Goal: Task Accomplishment & Management: Use online tool/utility

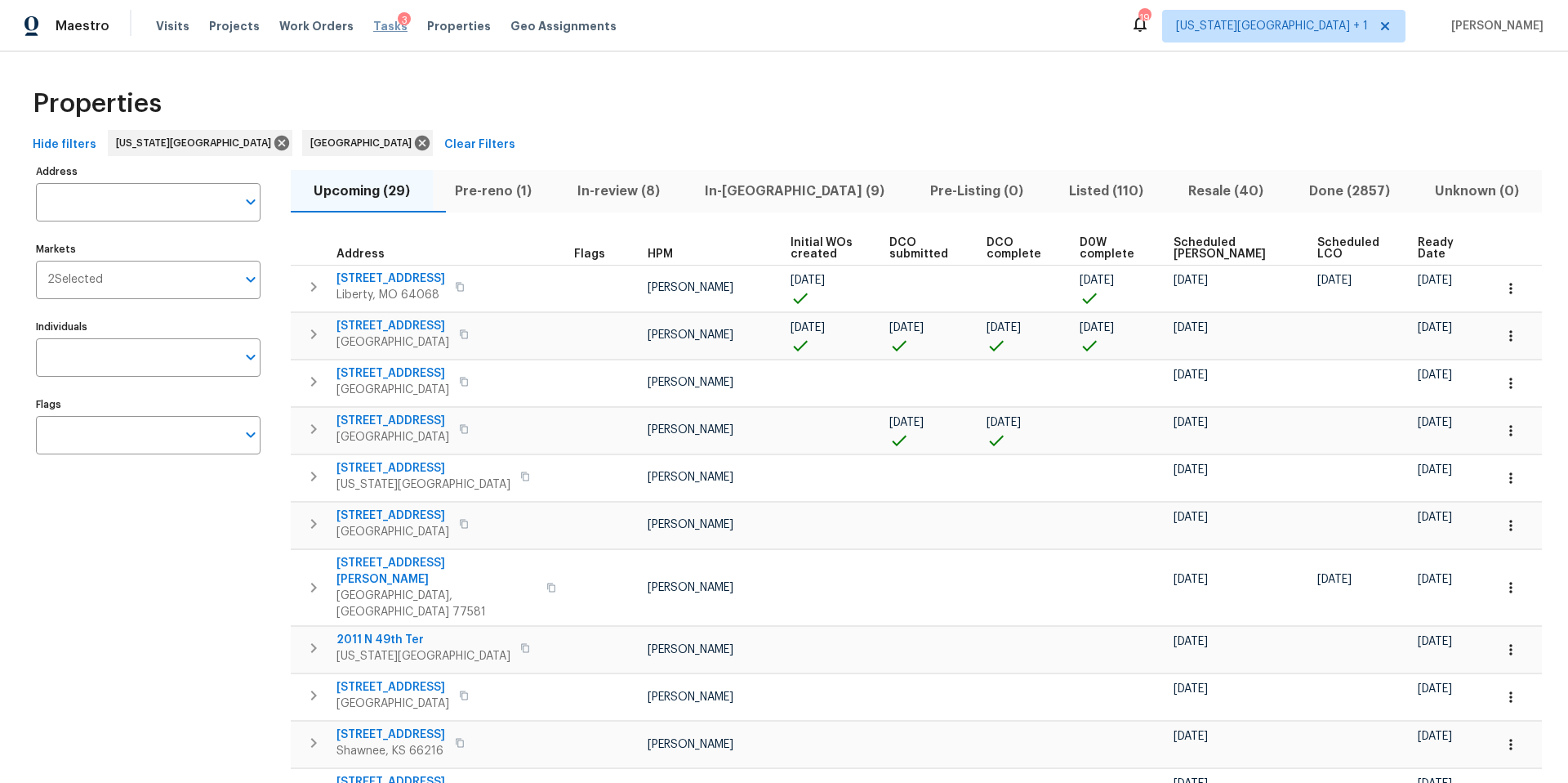
click at [374, 26] on span "Tasks" at bounding box center [390, 26] width 34 height 11
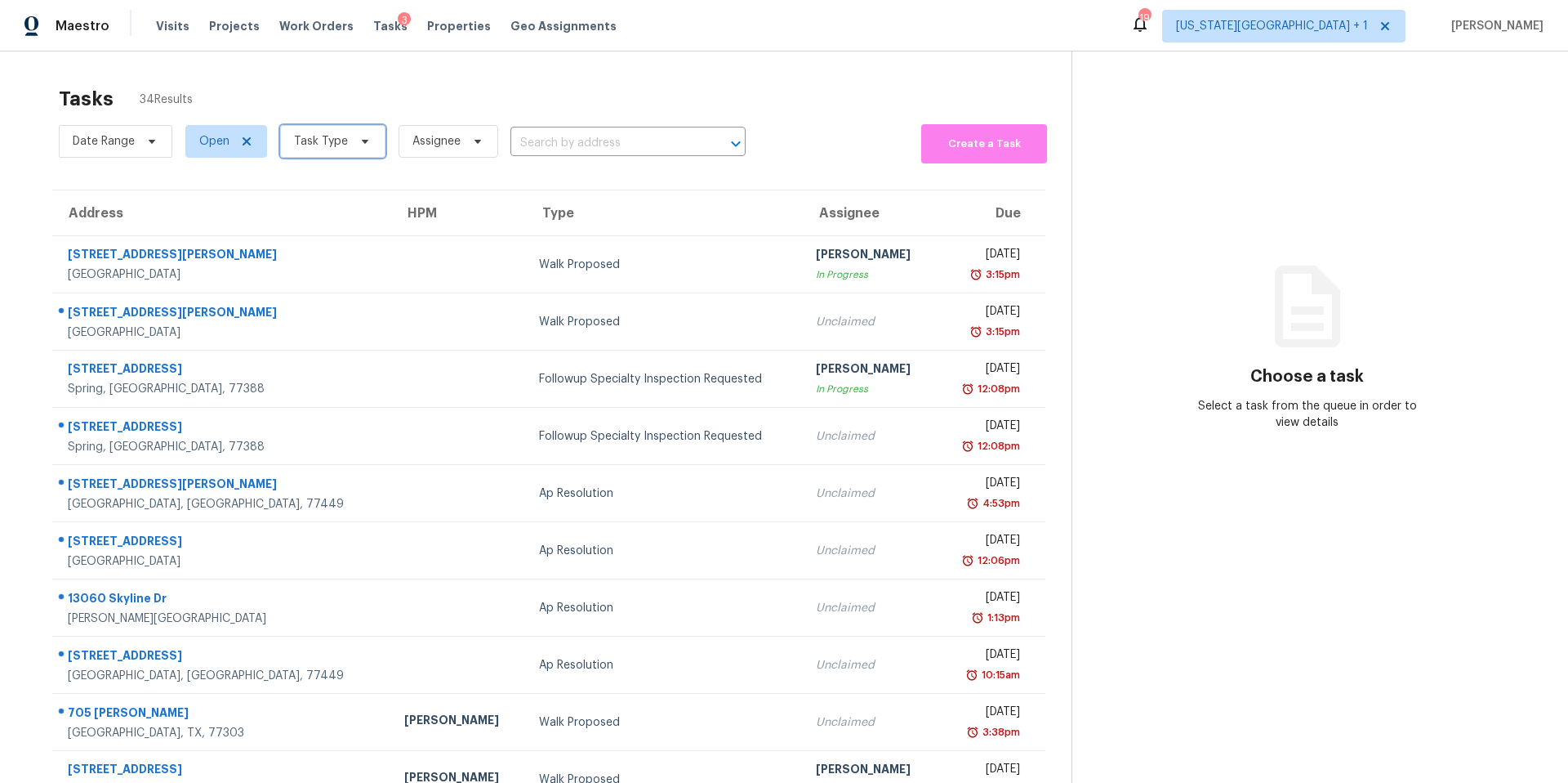
click at [359, 145] on icon at bounding box center [365, 141] width 13 height 13
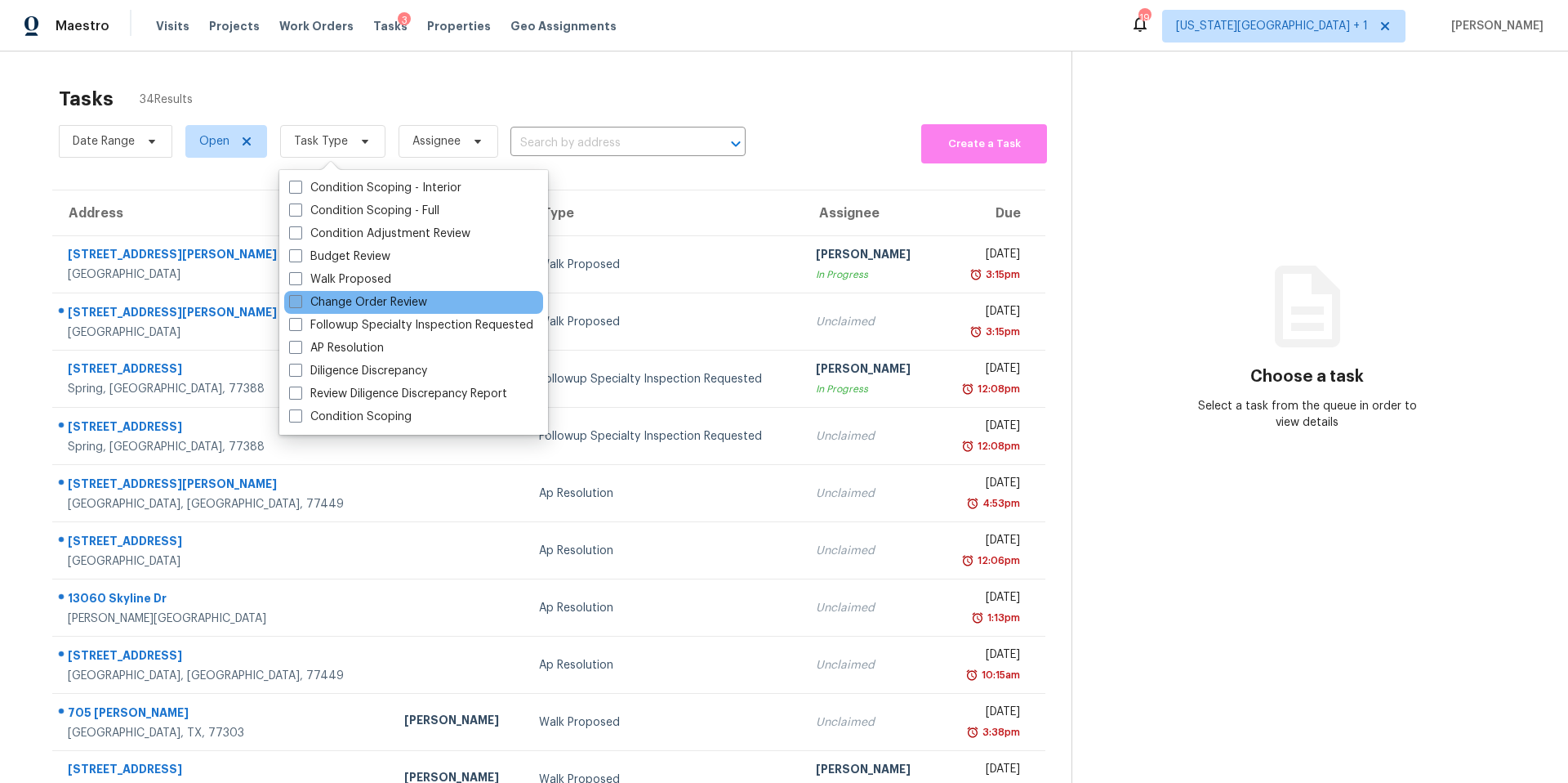
click at [323, 305] on label "Change Order Review" at bounding box center [358, 302] width 138 height 16
click at [300, 304] on input "Change Order Review" at bounding box center [294, 299] width 10 height 10
checkbox input "true"
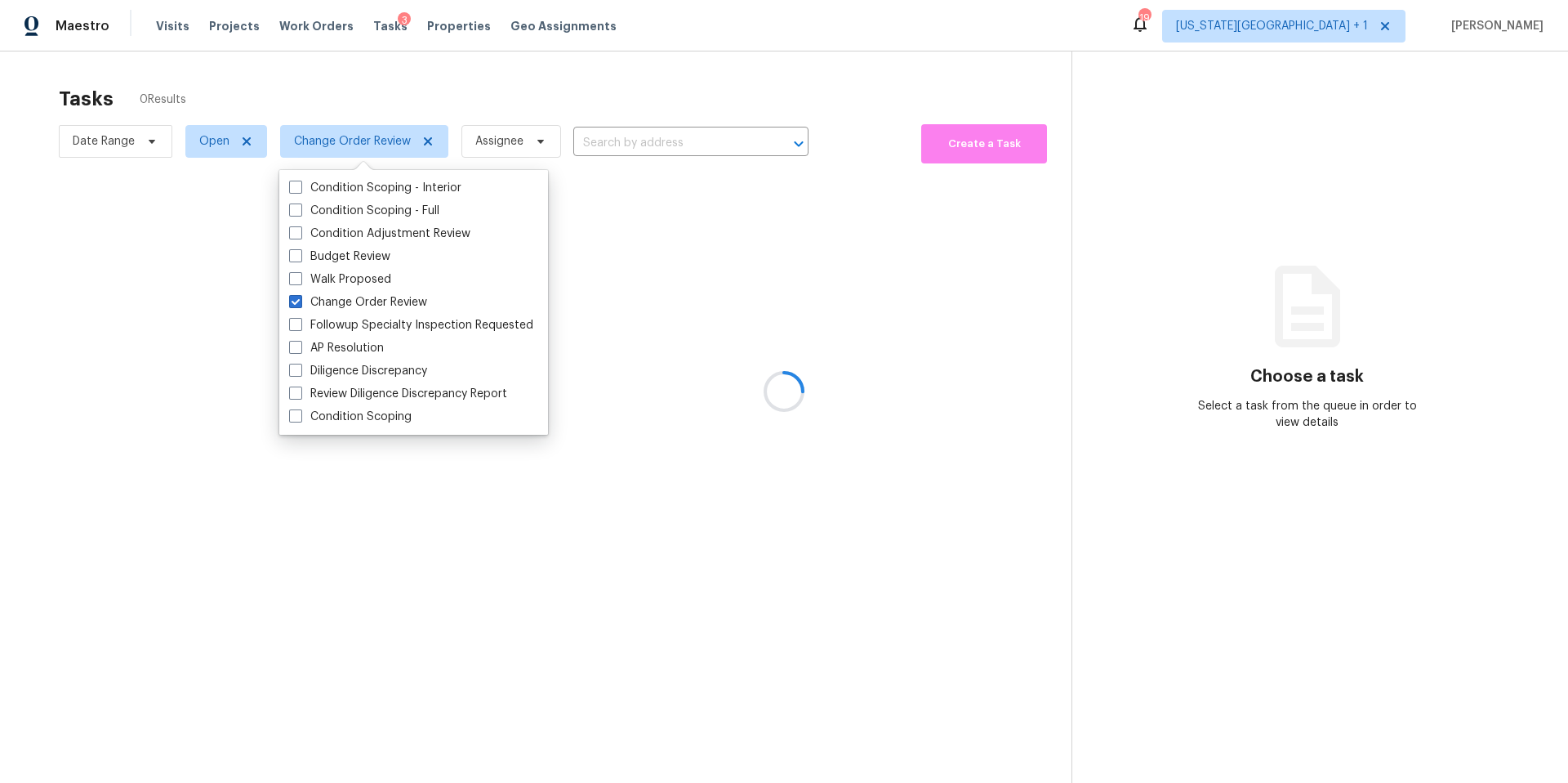
click at [376, 105] on div at bounding box center [784, 392] width 1568 height 783
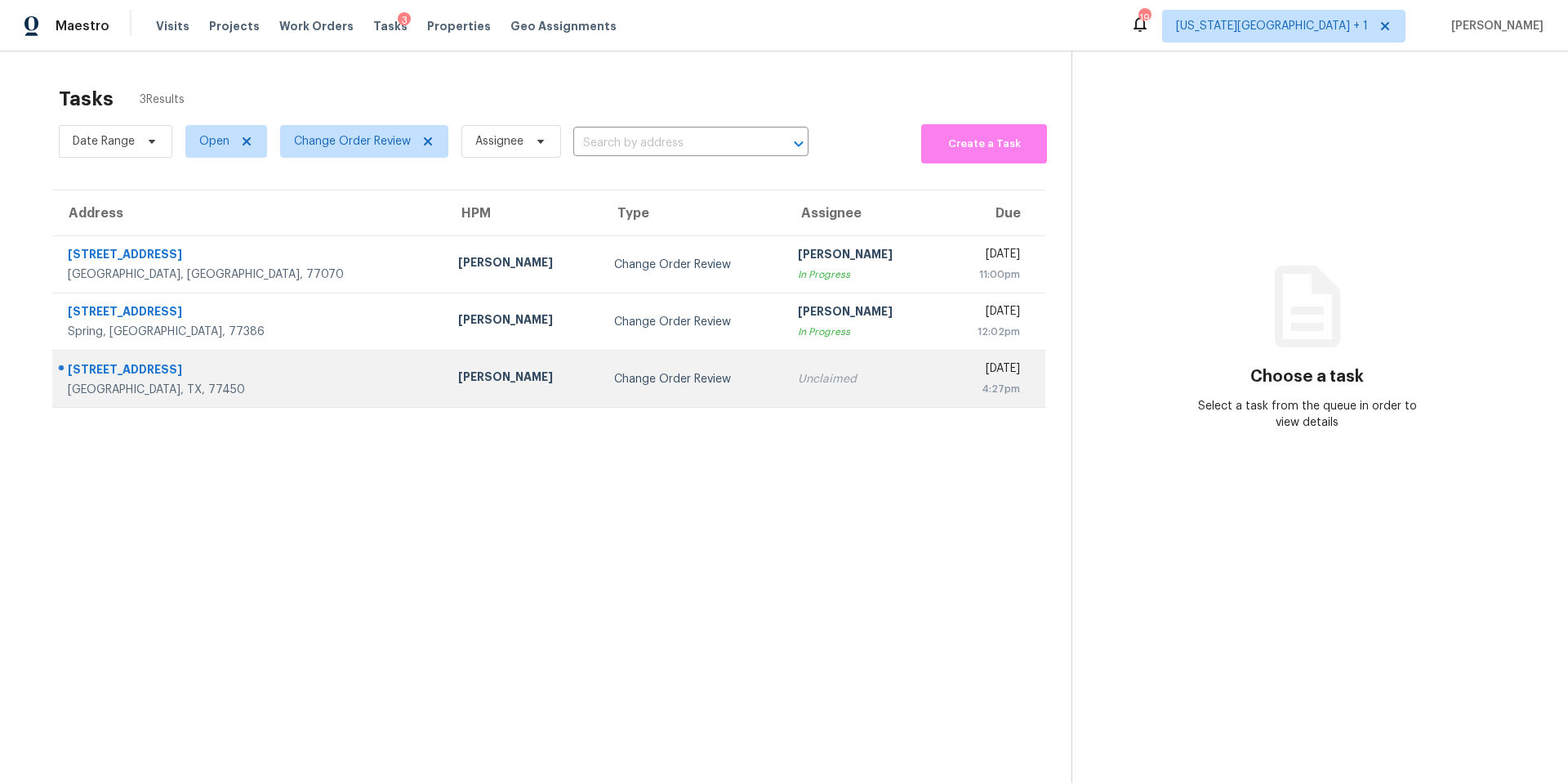
click at [459, 368] on div "[PERSON_NAME]" at bounding box center [523, 379] width 130 height 21
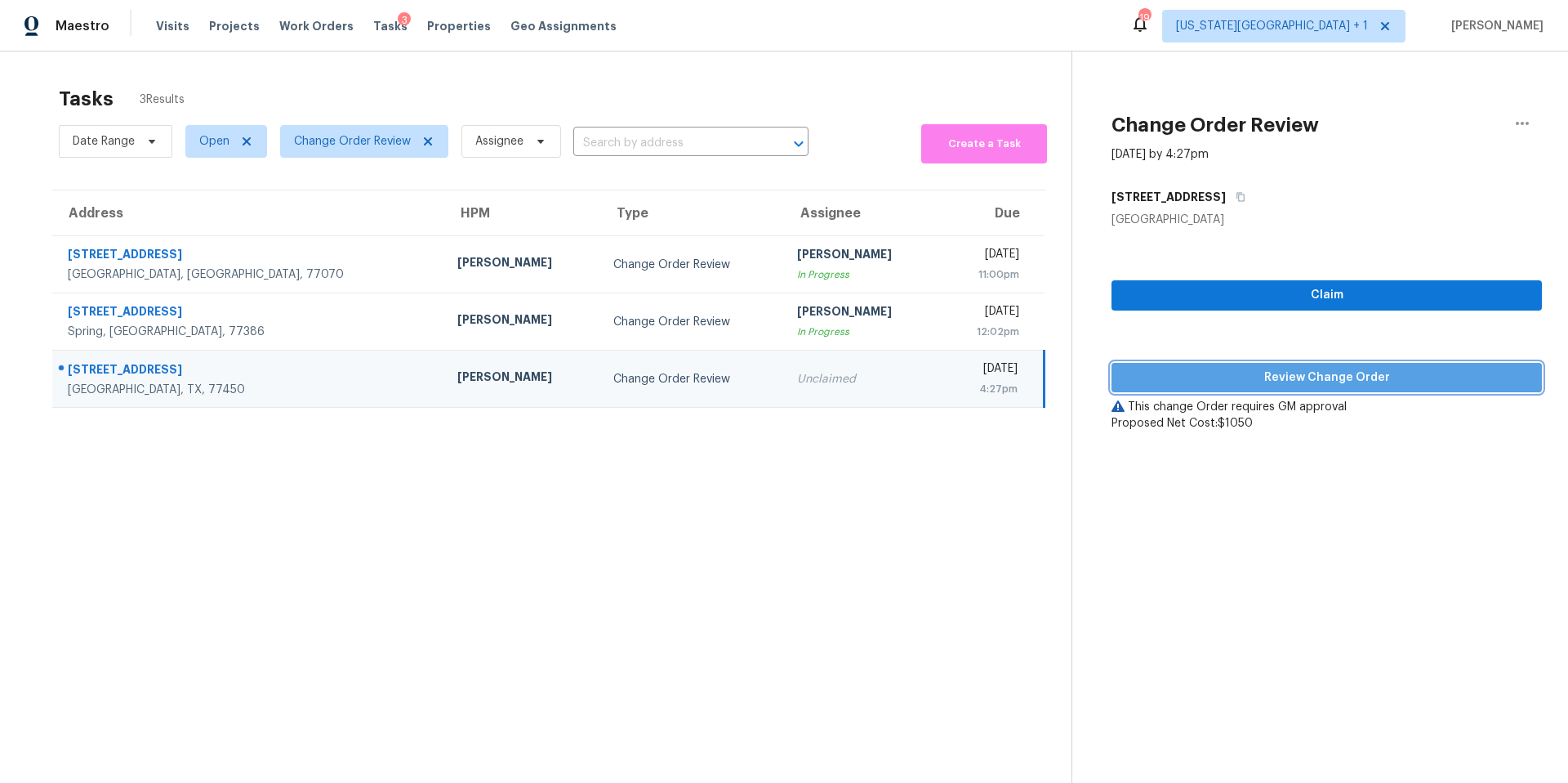
click at [1240, 382] on span "Review Change Order" at bounding box center [1327, 378] width 404 height 21
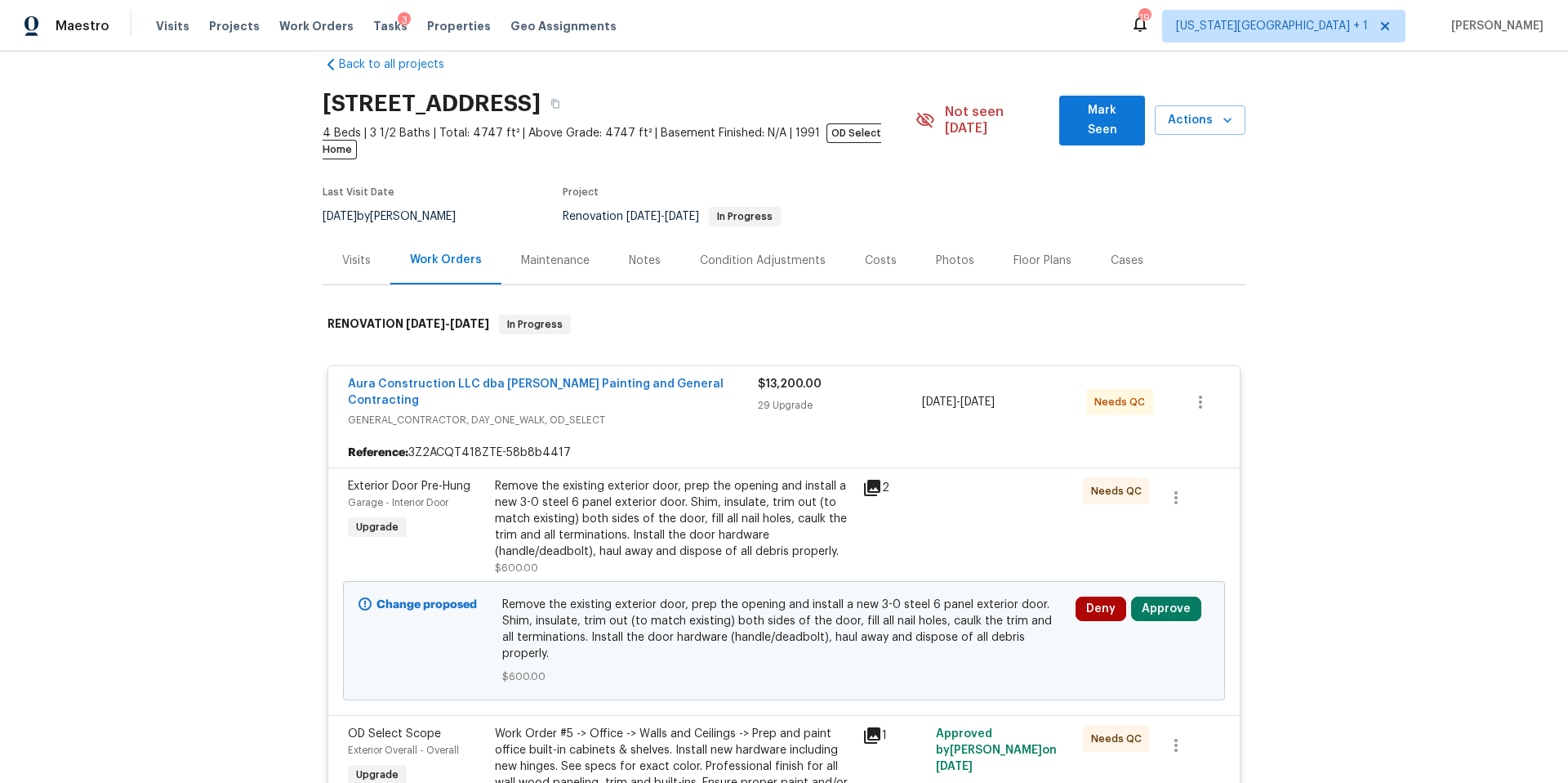
scroll to position [97, 0]
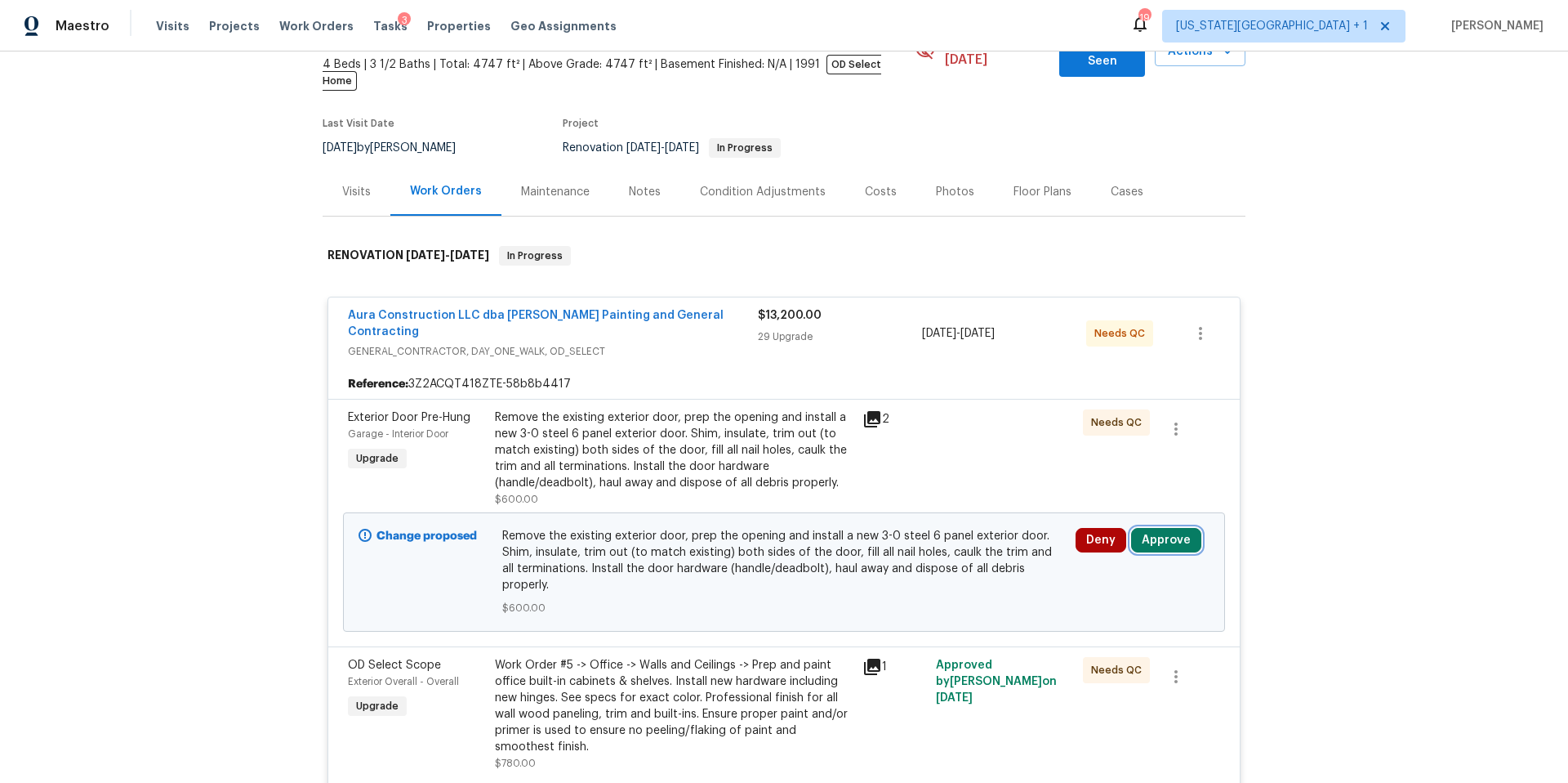
click at [1164, 528] on button "Approve" at bounding box center [1165, 540] width 70 height 24
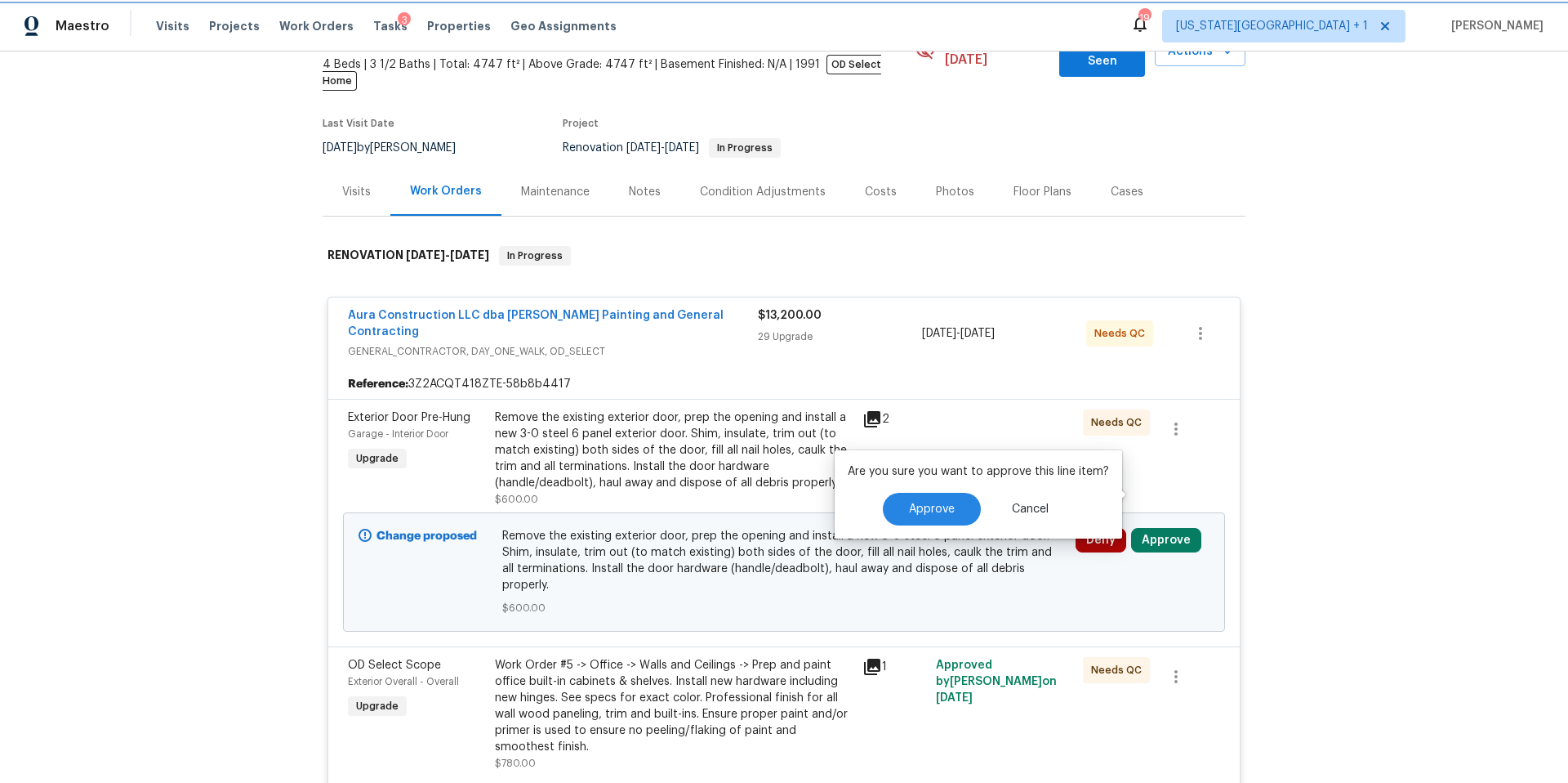
scroll to position [114, 0]
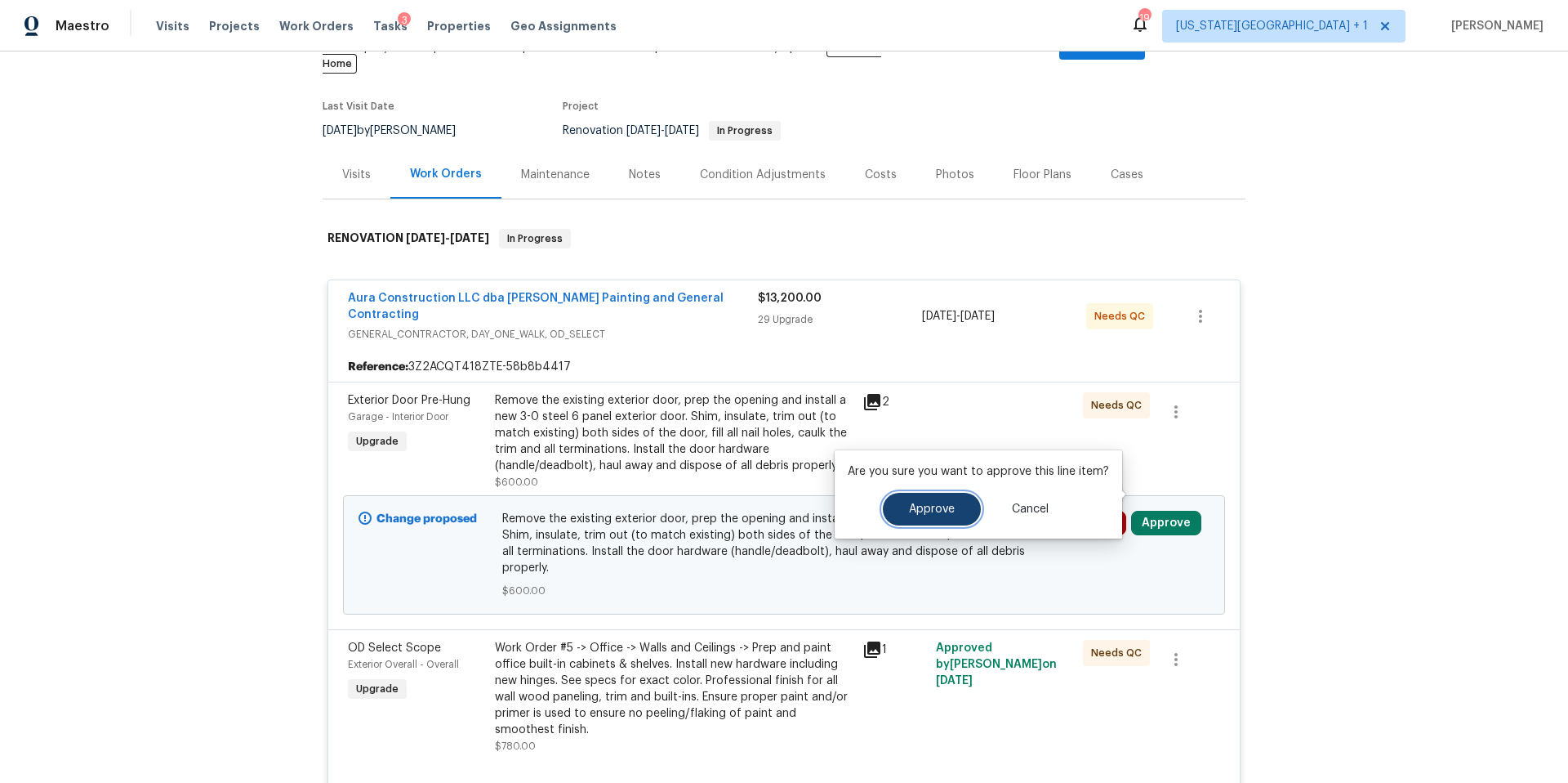
click at [930, 514] on span "Approve" at bounding box center [932, 510] width 46 height 12
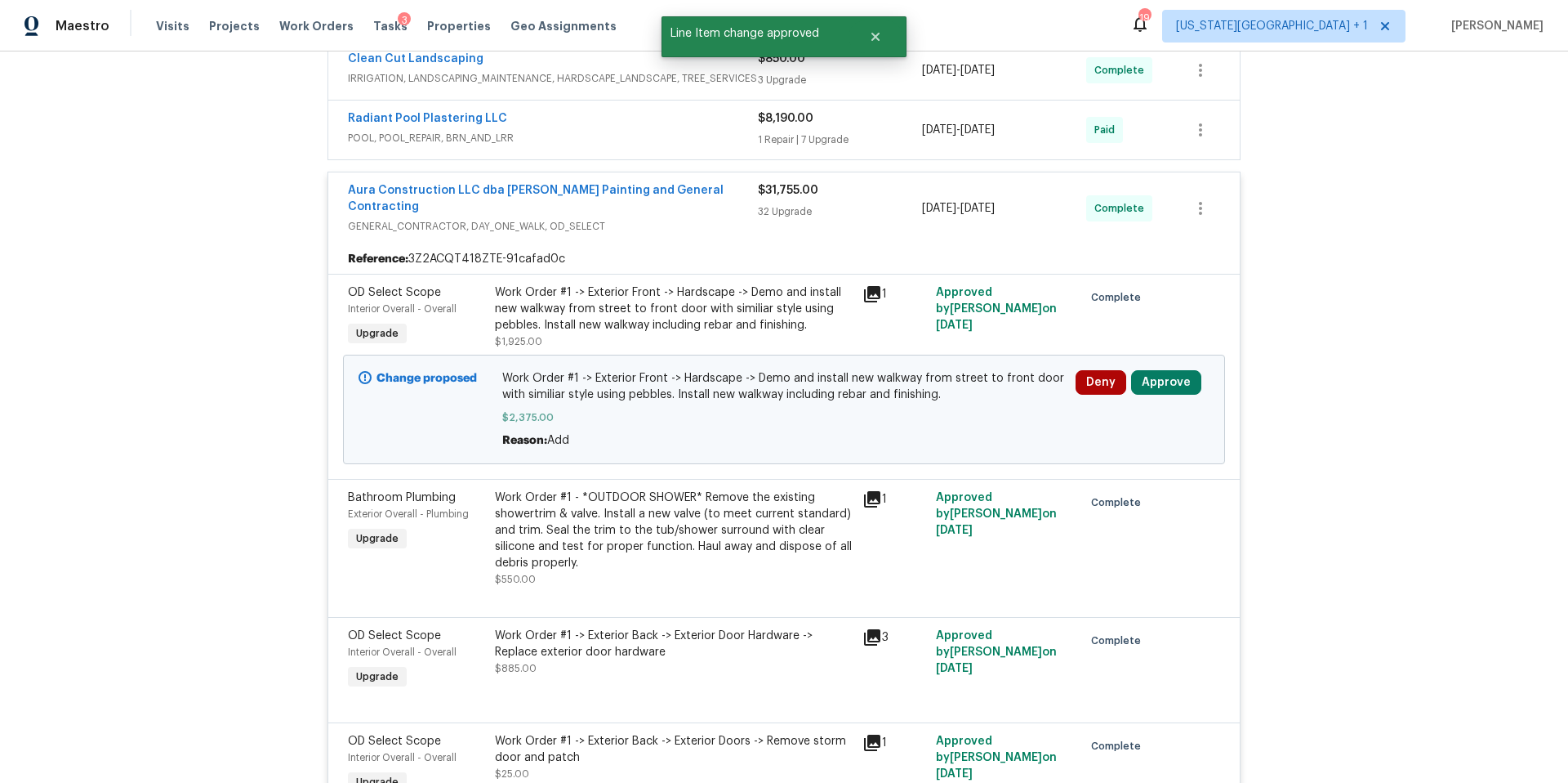
scroll to position [3992, 0]
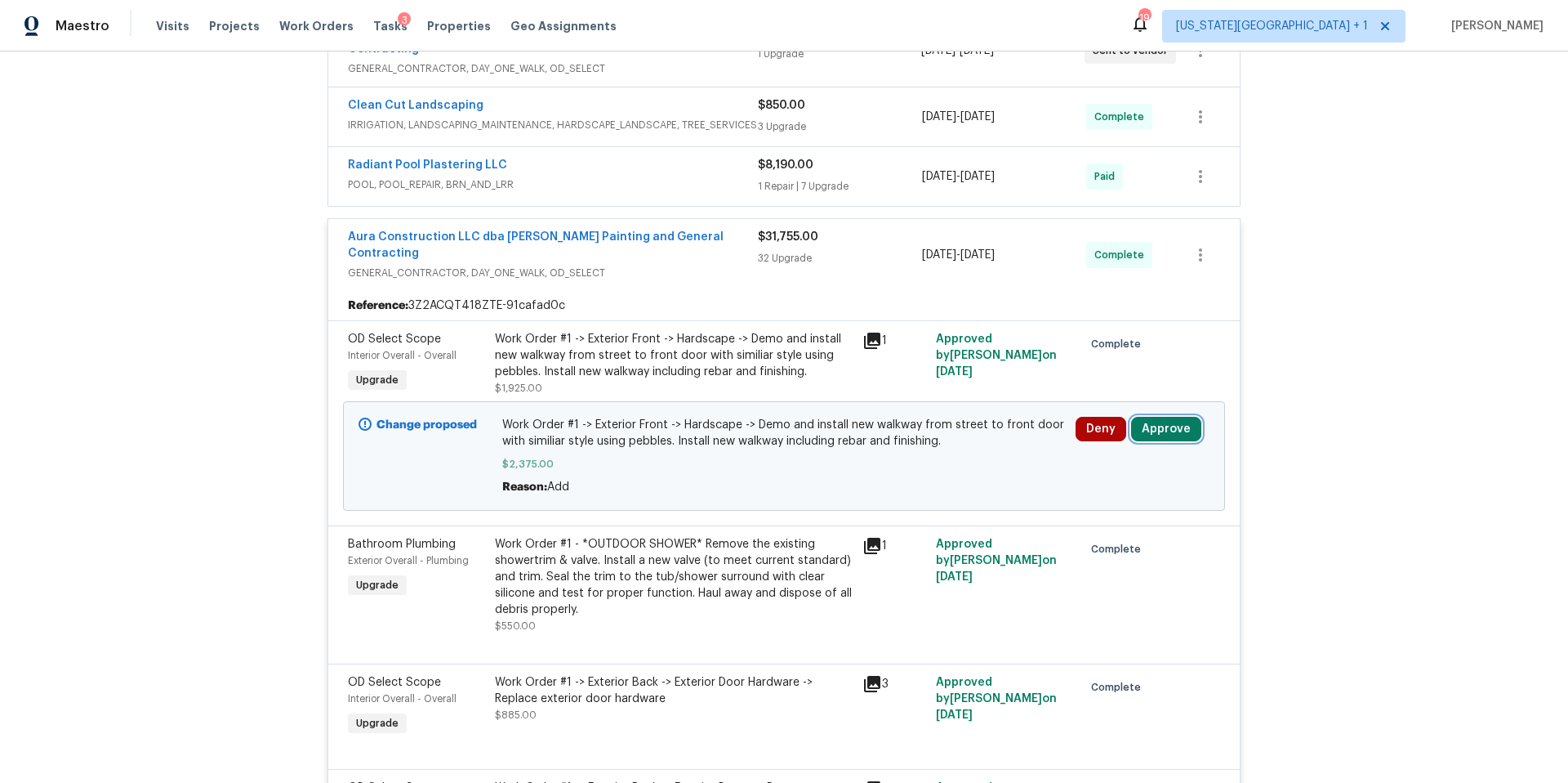
click at [1162, 417] on button "Approve" at bounding box center [1165, 429] width 70 height 24
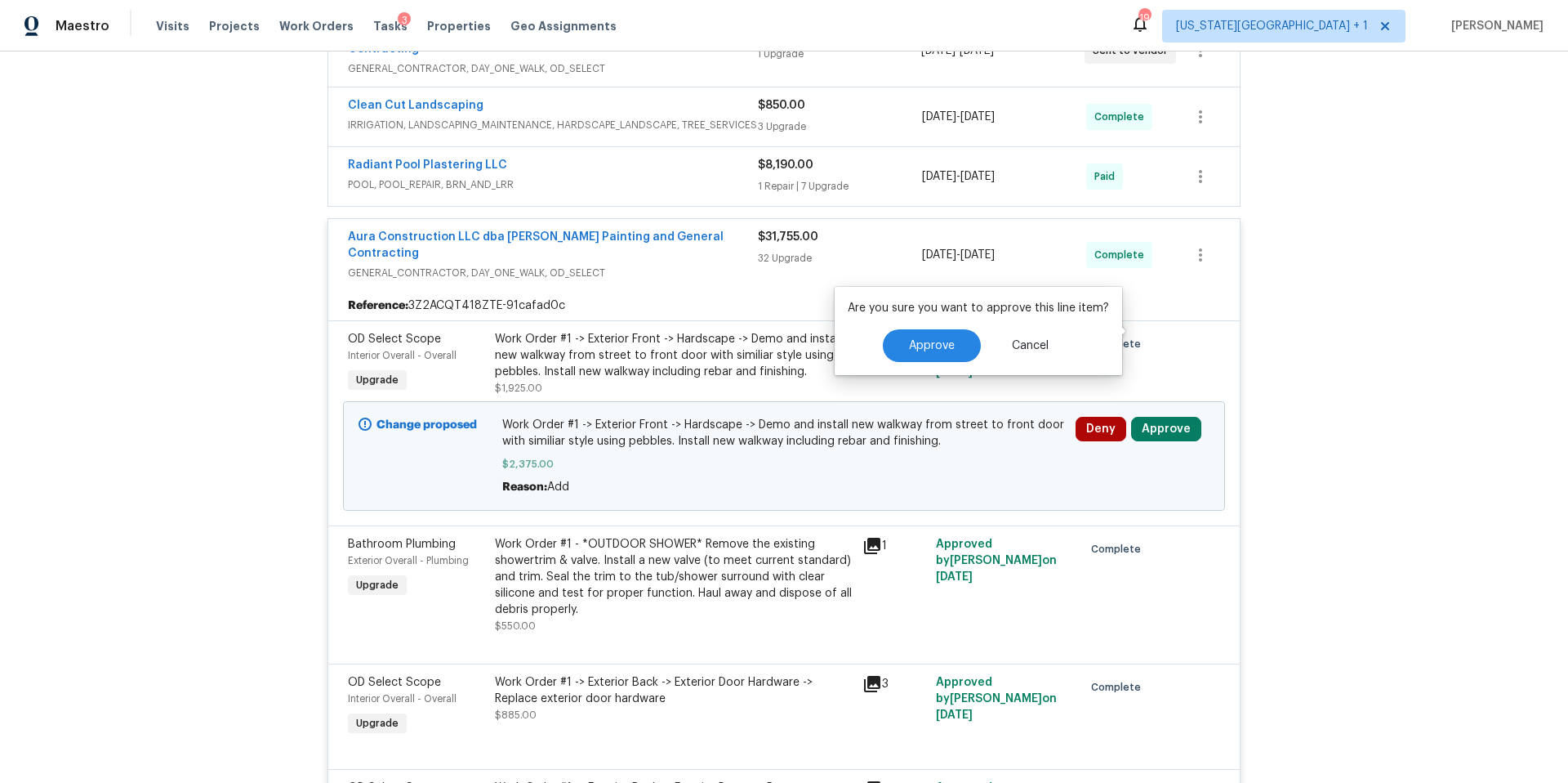
click at [926, 366] on div "Are you sure you want to approve this line item? Approve Cancel" at bounding box center [978, 331] width 288 height 88
click at [915, 356] on button "Approve" at bounding box center [932, 346] width 98 height 33
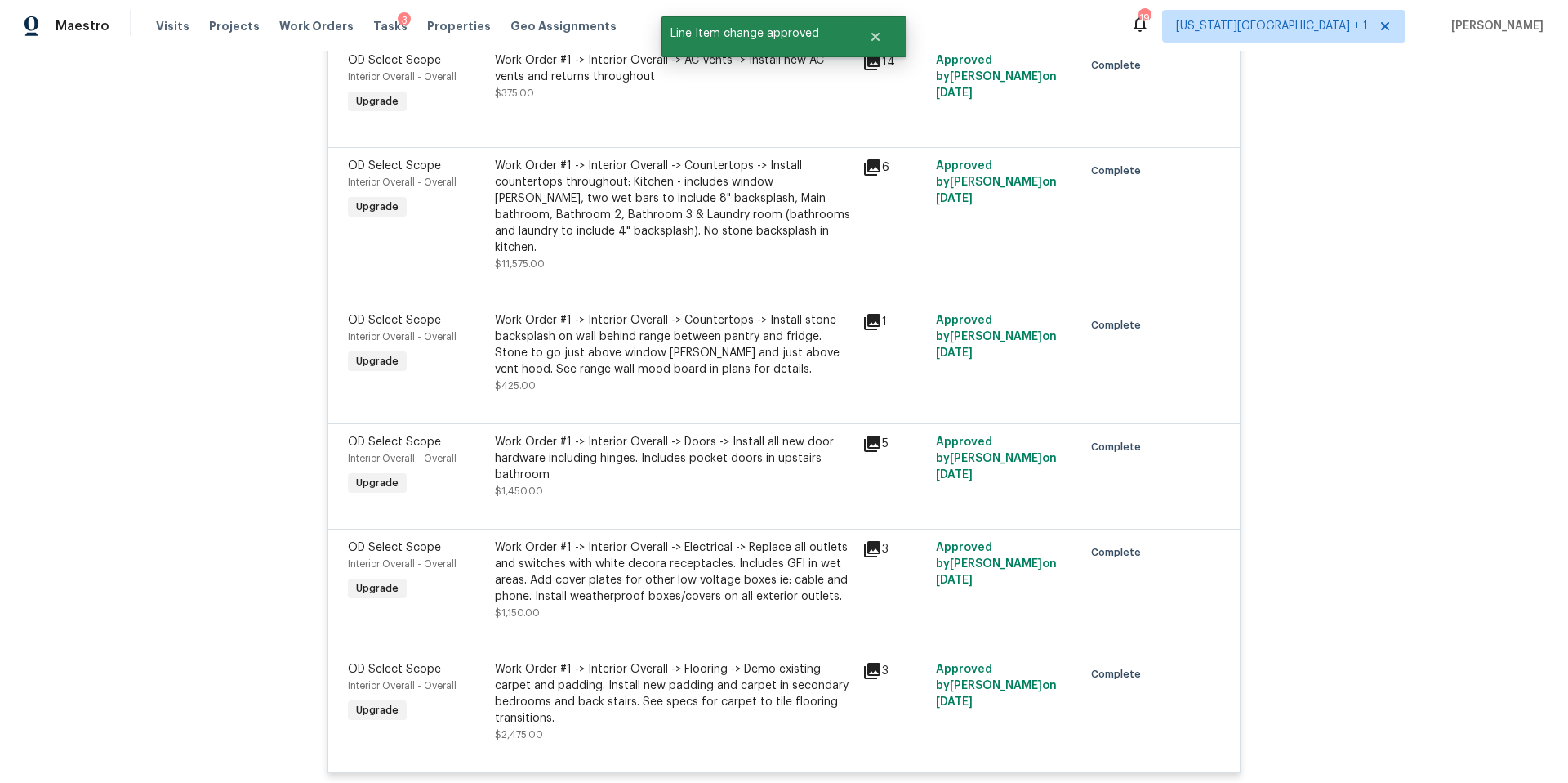
scroll to position [7401, 0]
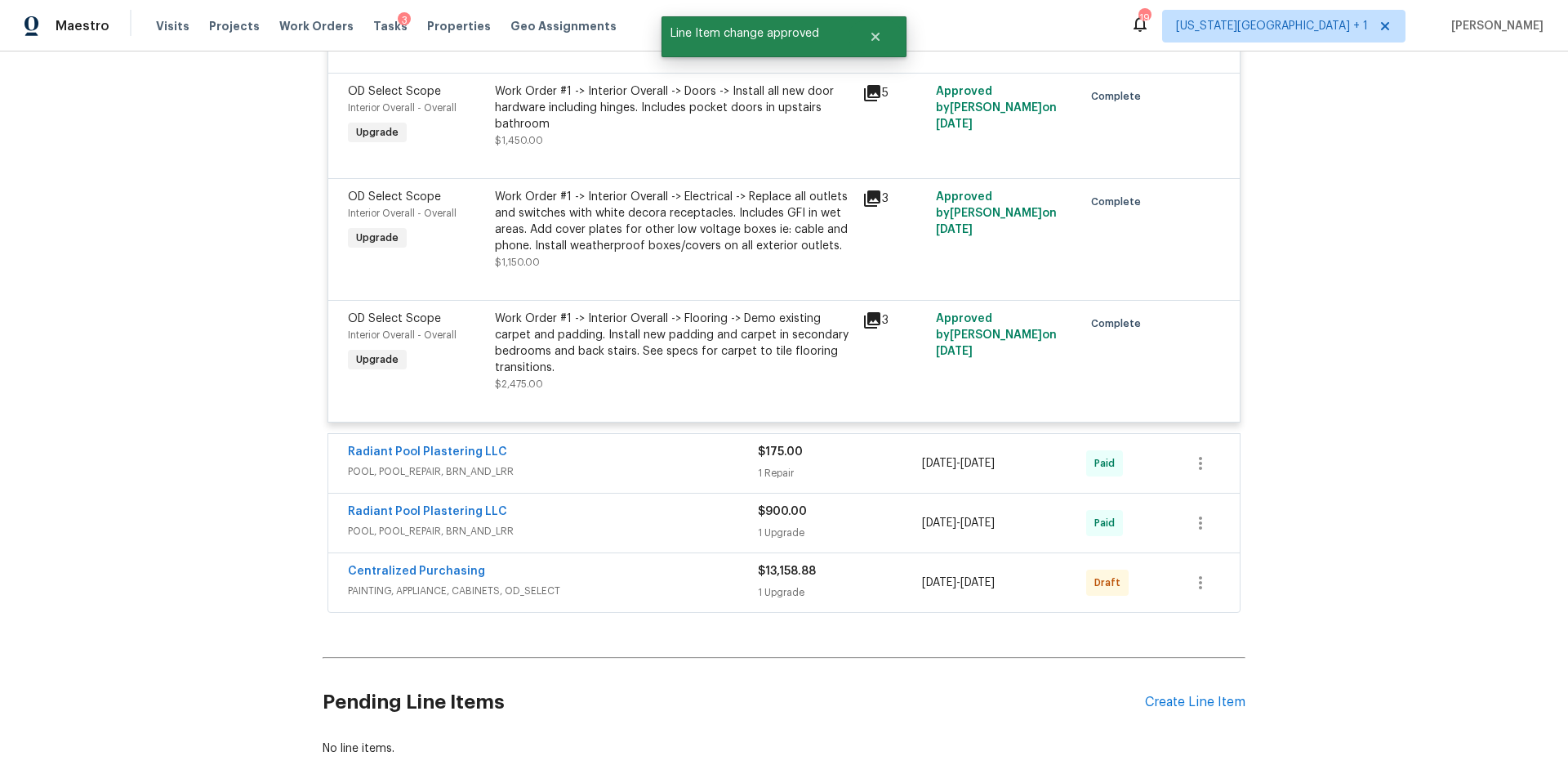
click at [657, 583] on span "PAINTING, APPLIANCE, CABINETS, OD_SELECT" at bounding box center [553, 591] width 410 height 16
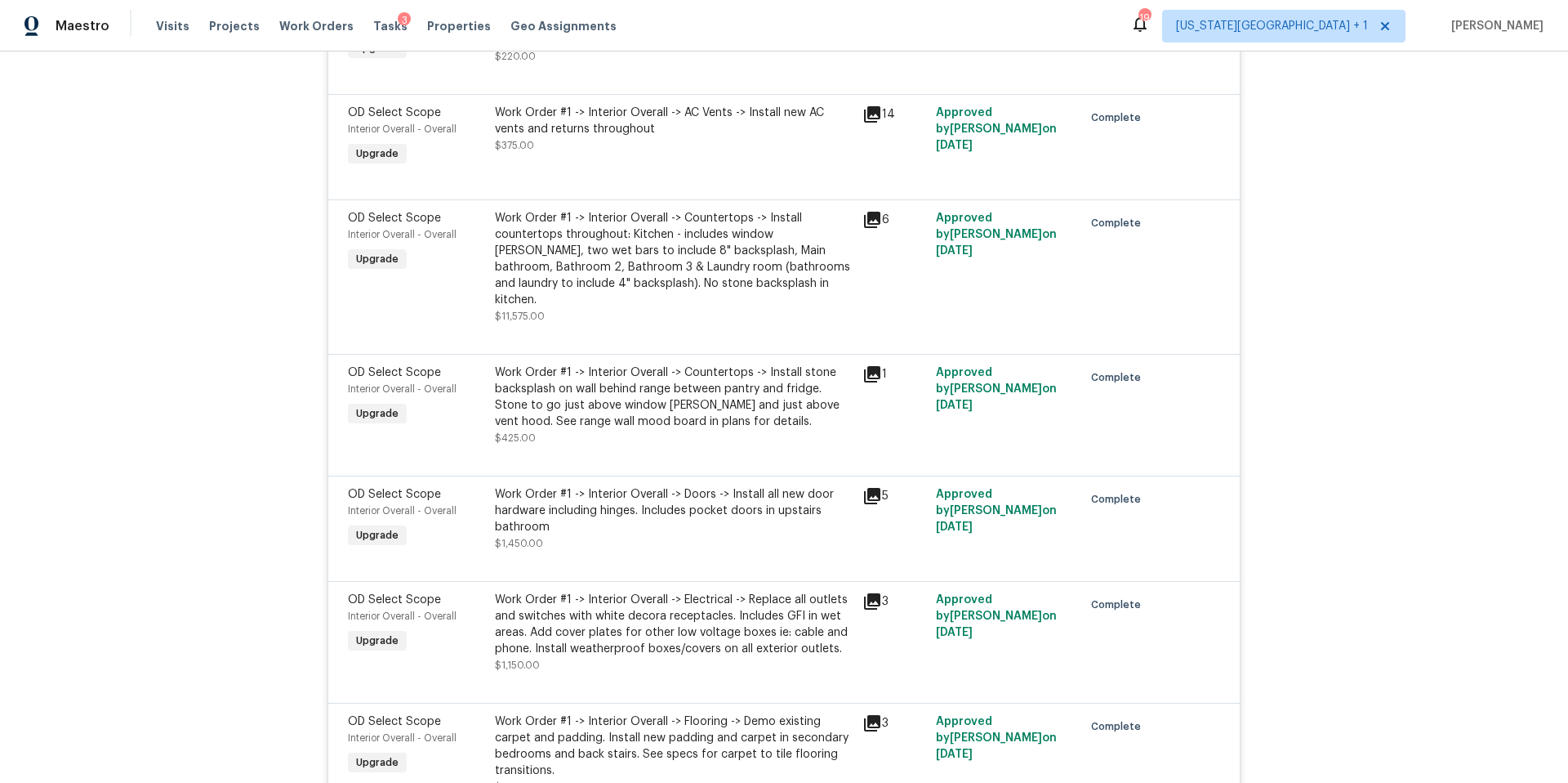
scroll to position [6802, 0]
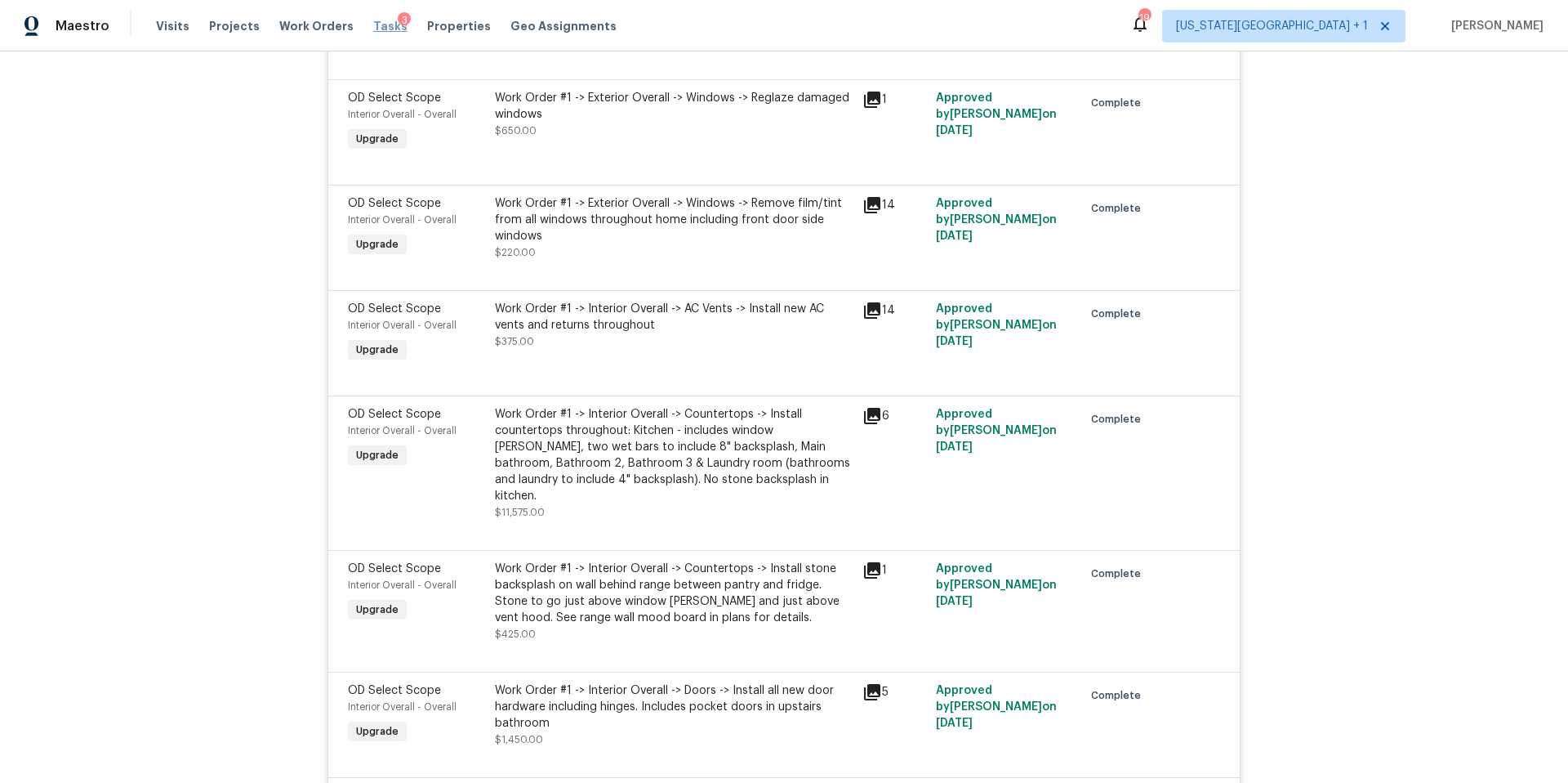
click at [375, 28] on span "Tasks" at bounding box center [390, 26] width 34 height 11
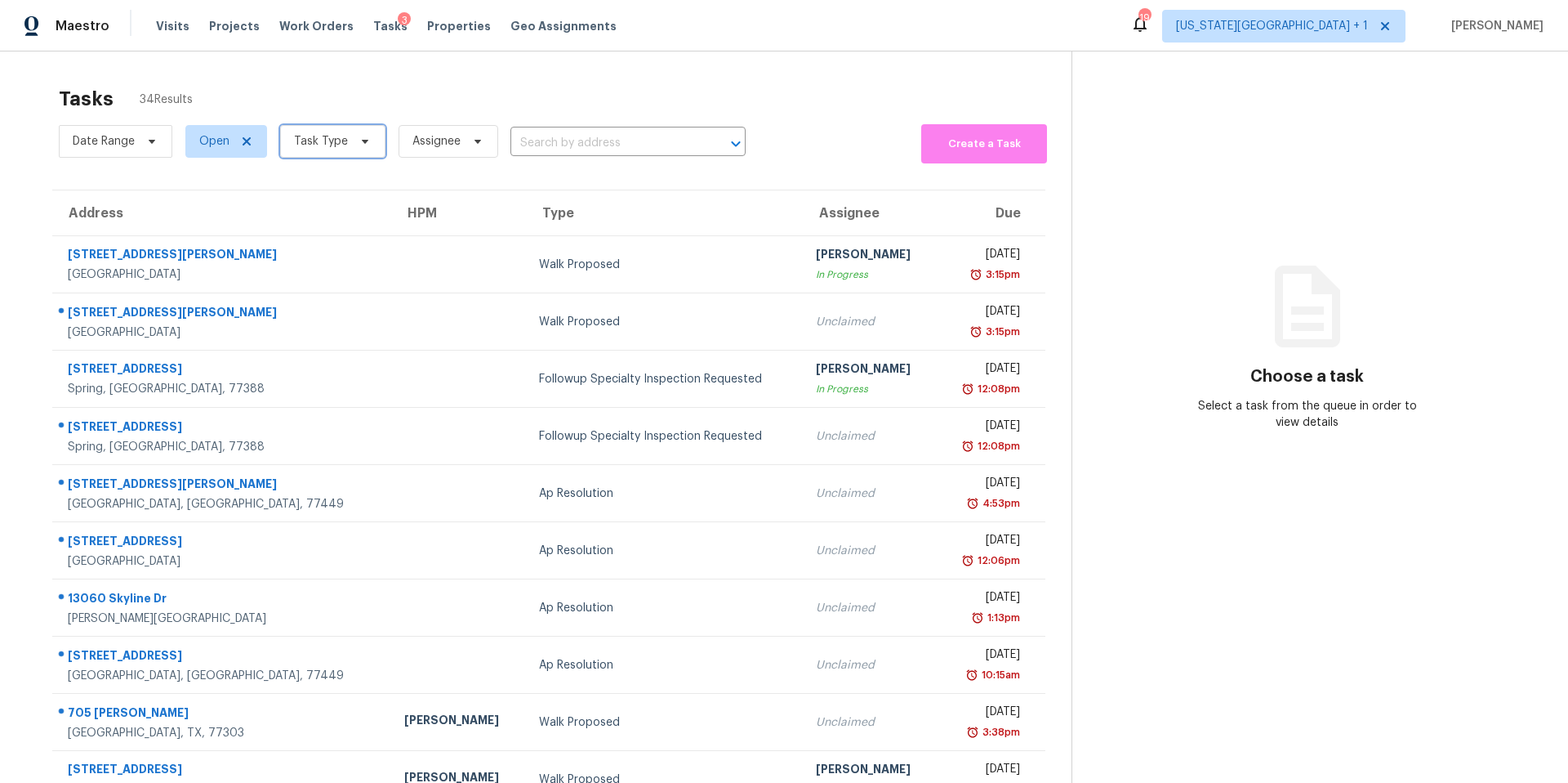
click at [321, 141] on span "Task Type" at bounding box center [321, 141] width 54 height 16
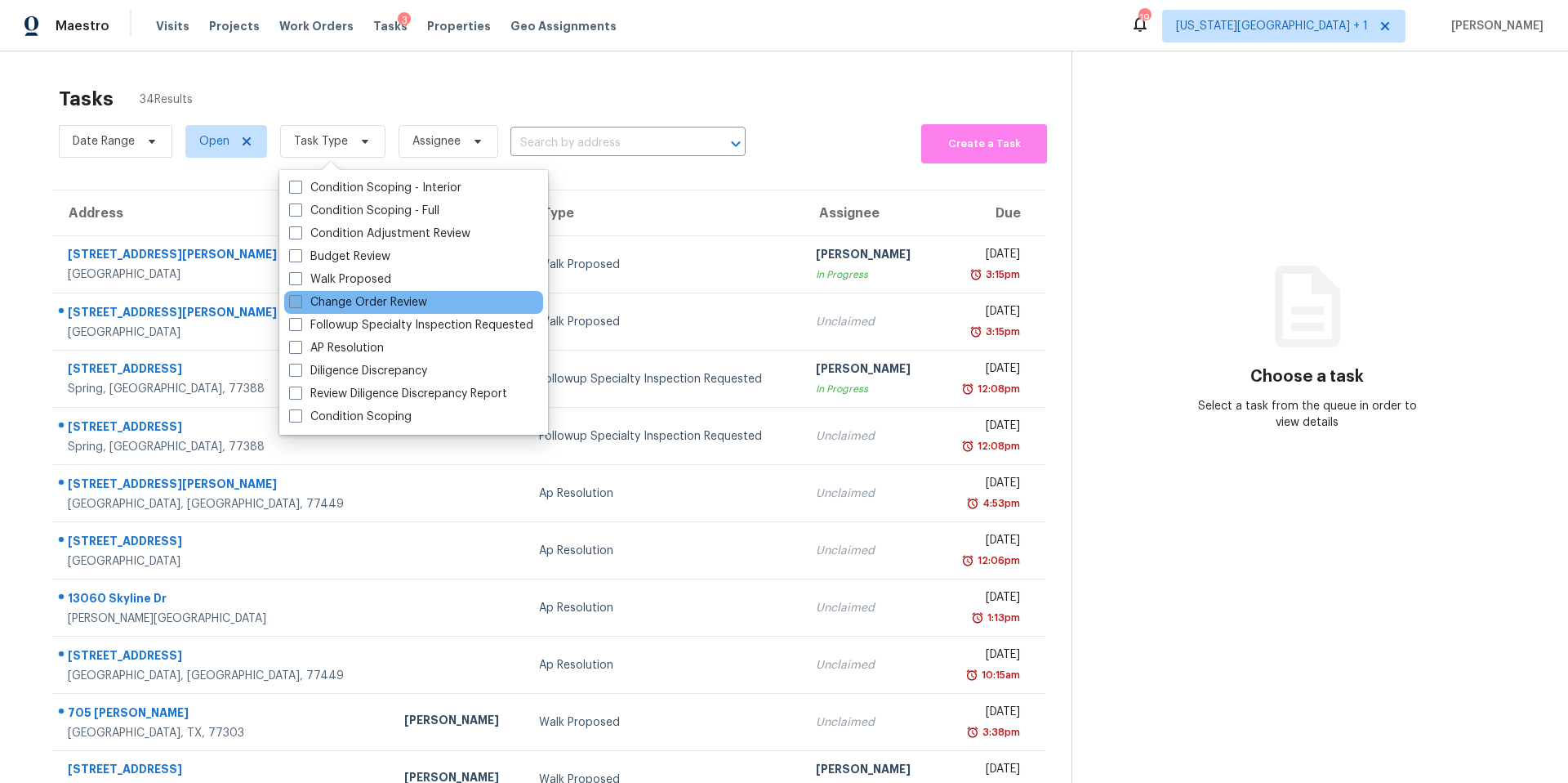
click at [315, 294] on label "Change Order Review" at bounding box center [358, 302] width 138 height 16
click at [300, 294] on input "Change Order Review" at bounding box center [294, 299] width 10 height 10
checkbox input "true"
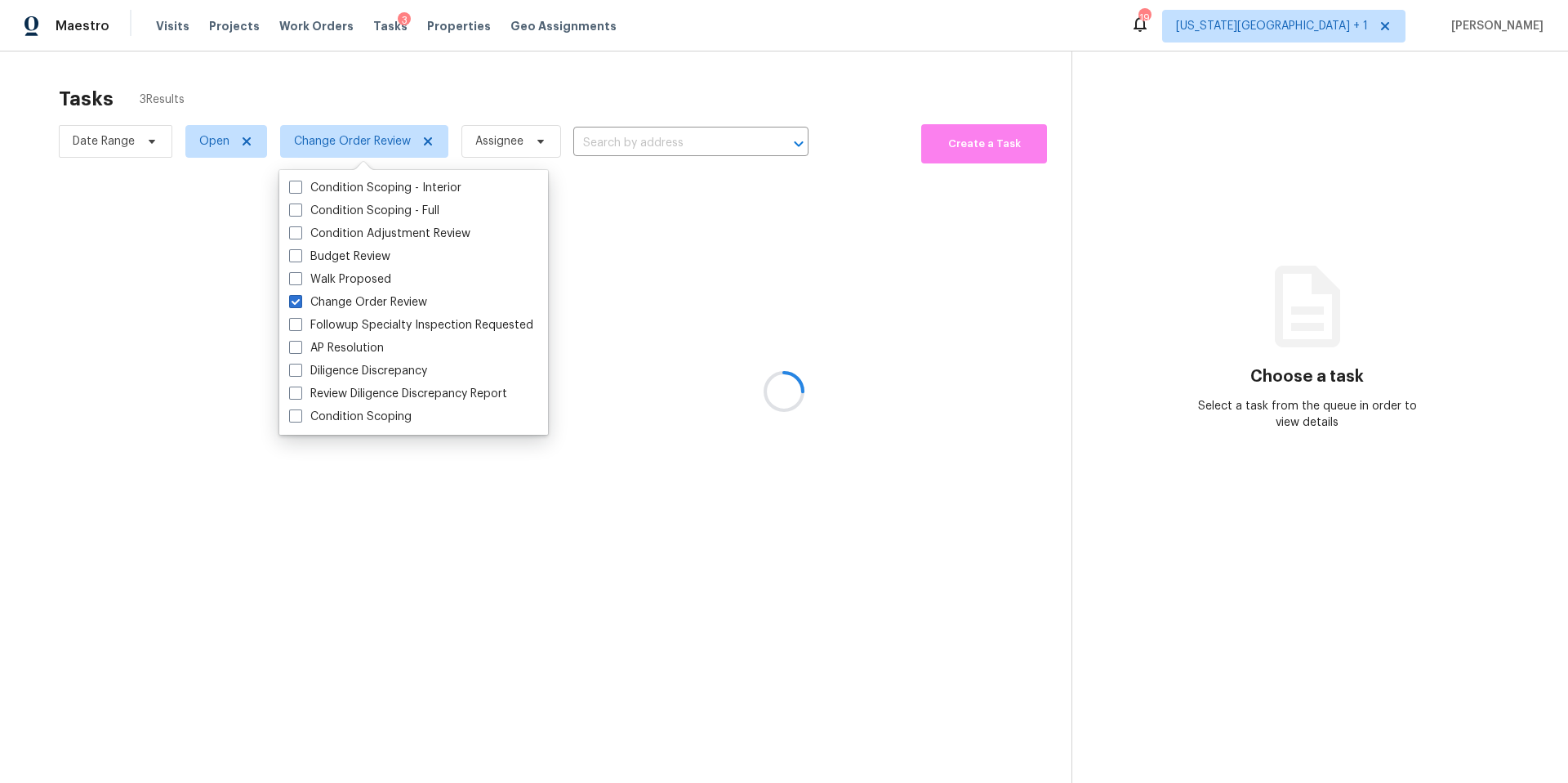
click at [360, 85] on div at bounding box center [784, 392] width 1568 height 783
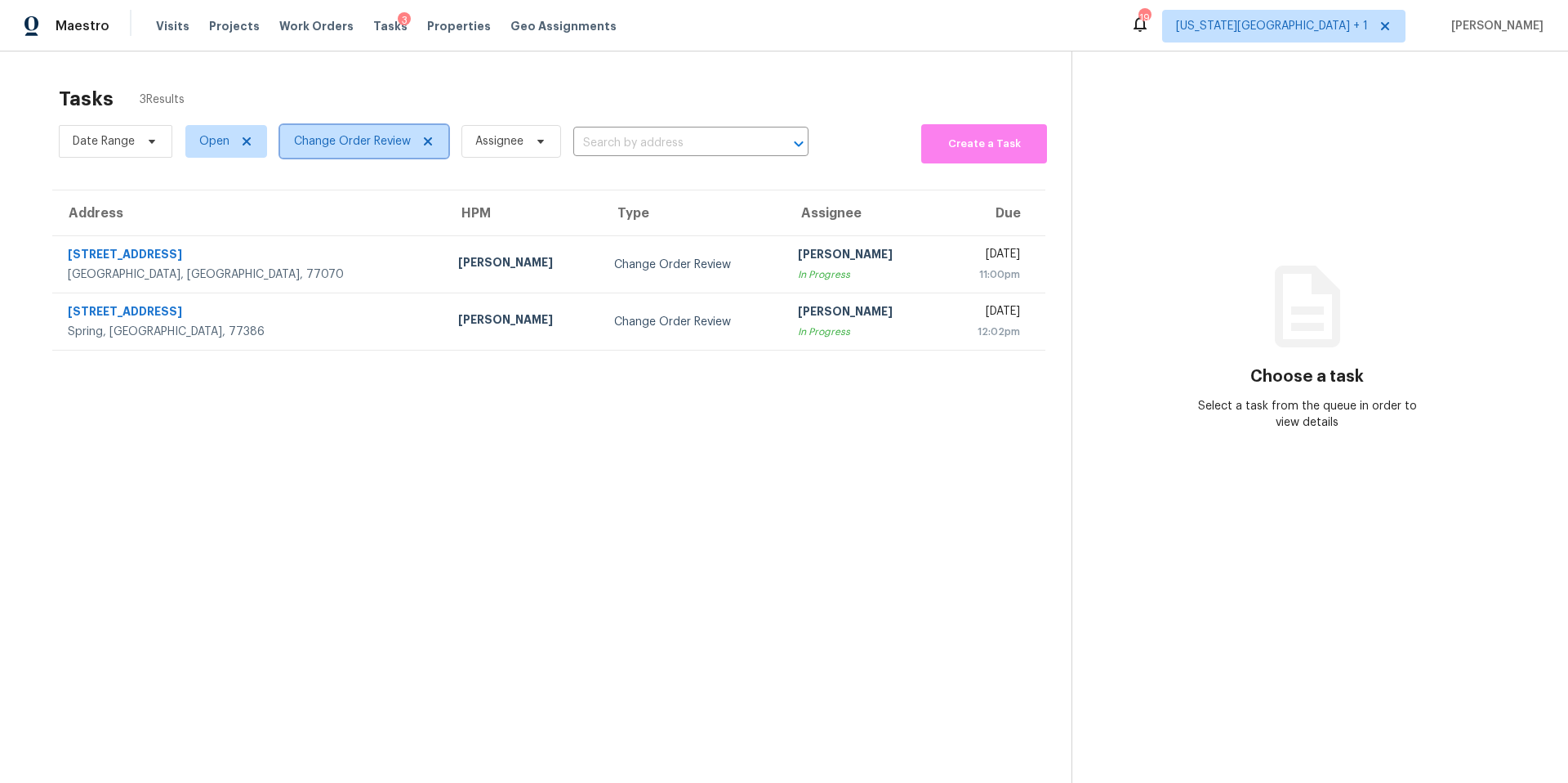
click at [340, 145] on span "Change Order Review" at bounding box center [353, 141] width 117 height 16
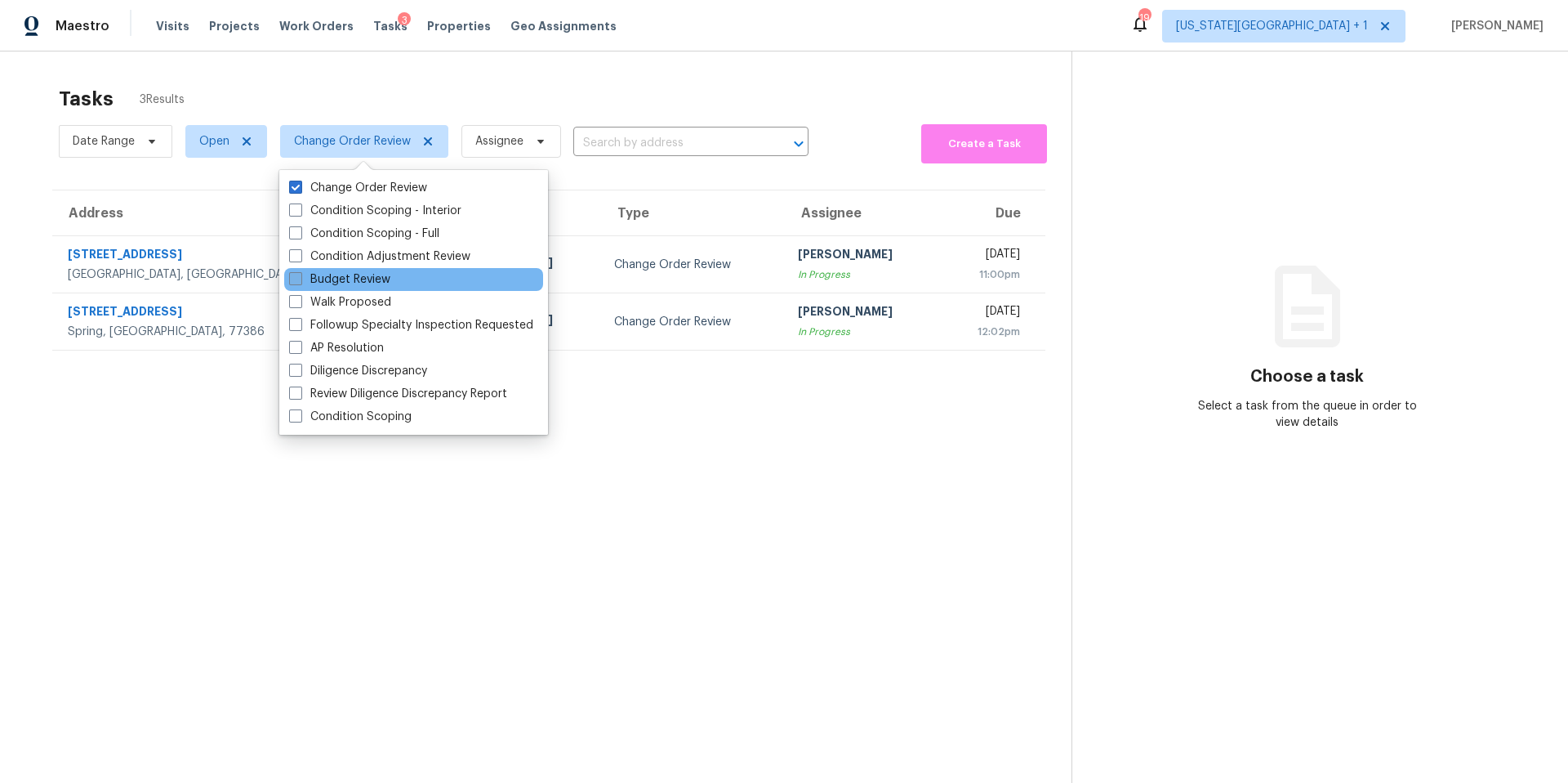
click at [318, 277] on label "Budget Review" at bounding box center [340, 279] width 102 height 16
click at [300, 277] on input "Budget Review" at bounding box center [294, 277] width 10 height 10
checkbox input "true"
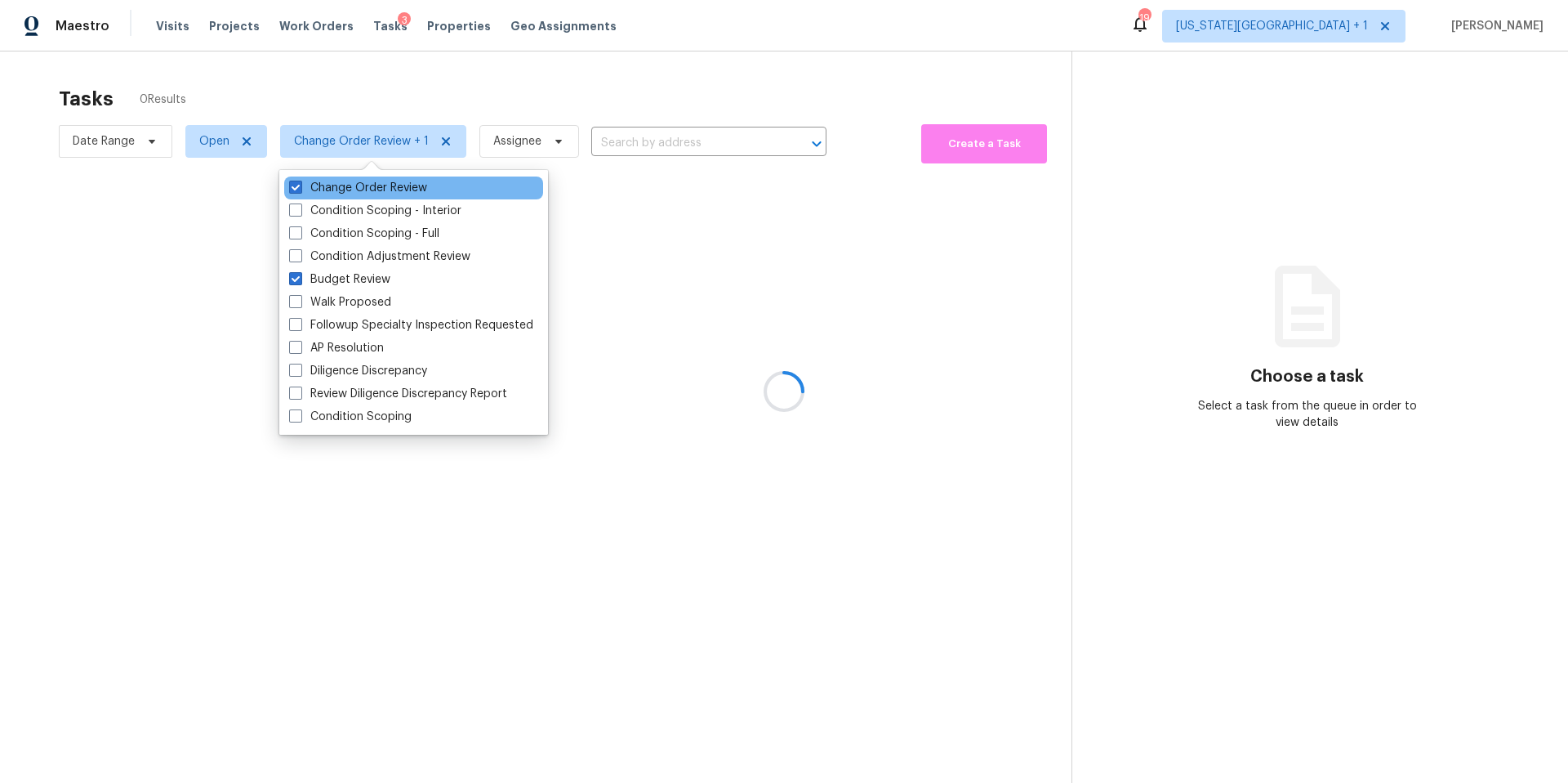
click at [334, 179] on div "Change Order Review" at bounding box center [414, 188] width 259 height 23
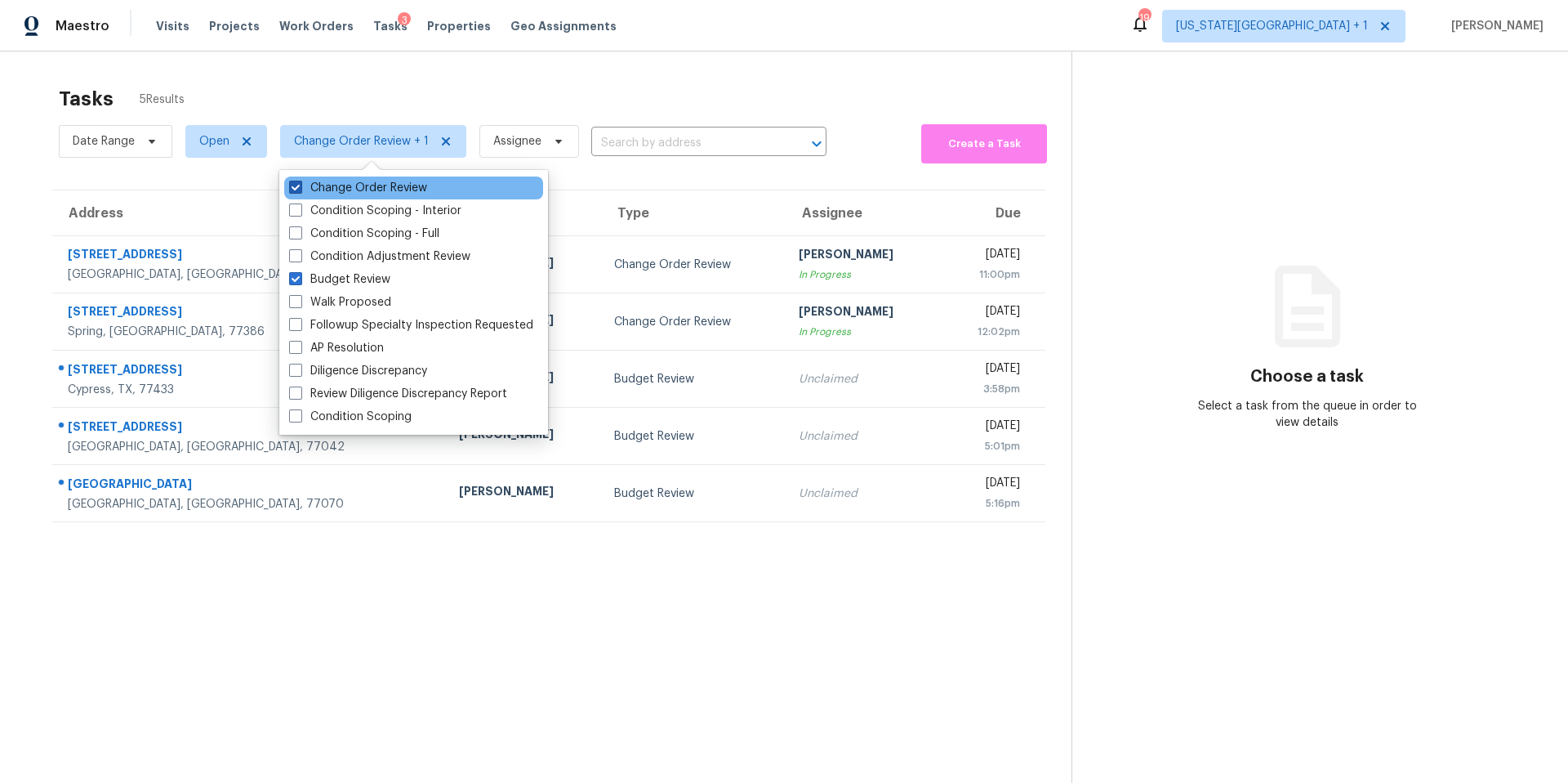
click at [334, 179] on label "Change Order Review" at bounding box center [358, 187] width 138 height 16
click at [300, 179] on input "Change Order Review" at bounding box center [294, 185] width 10 height 10
checkbox input "false"
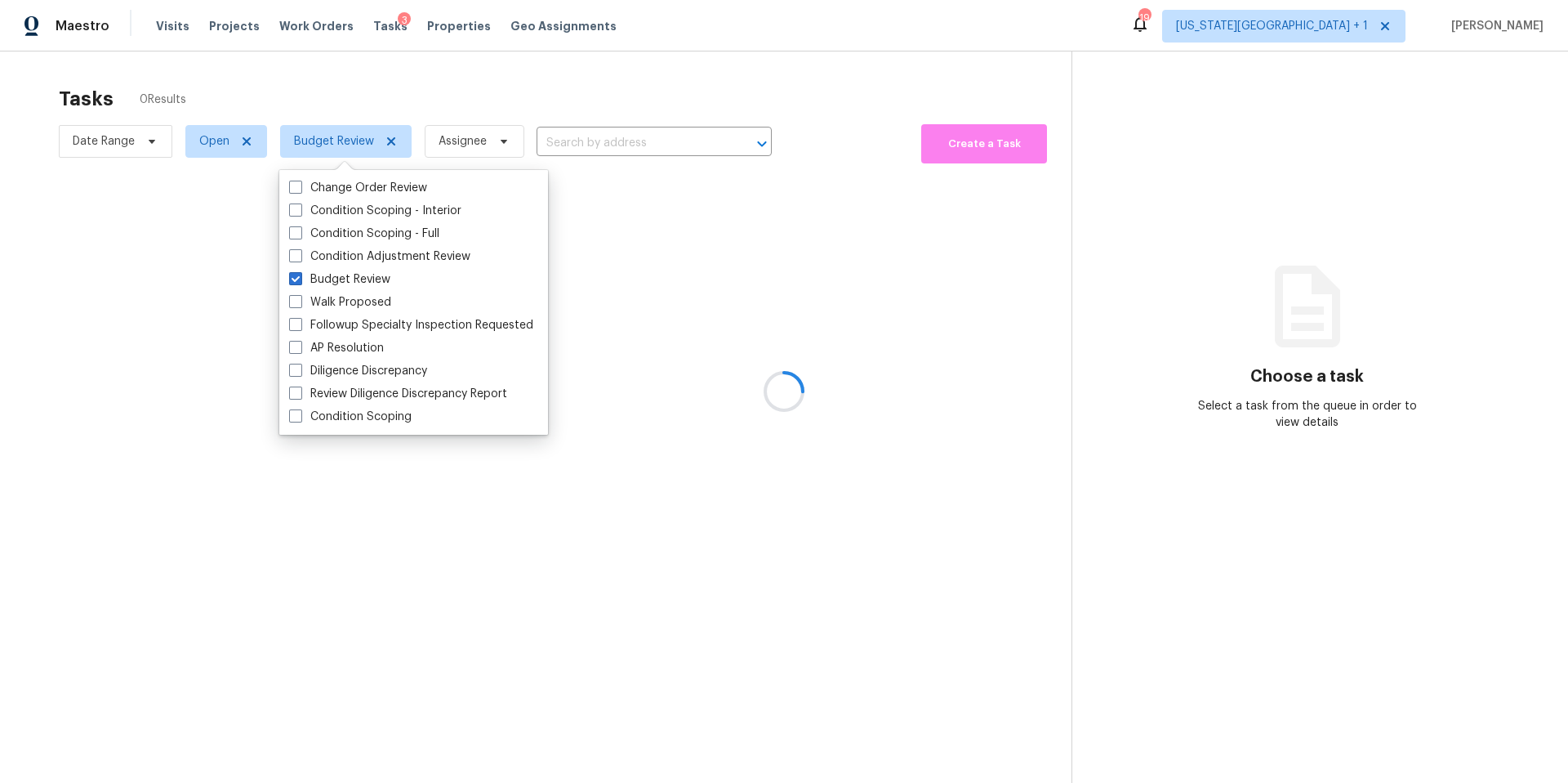
click at [352, 97] on div at bounding box center [784, 392] width 1568 height 783
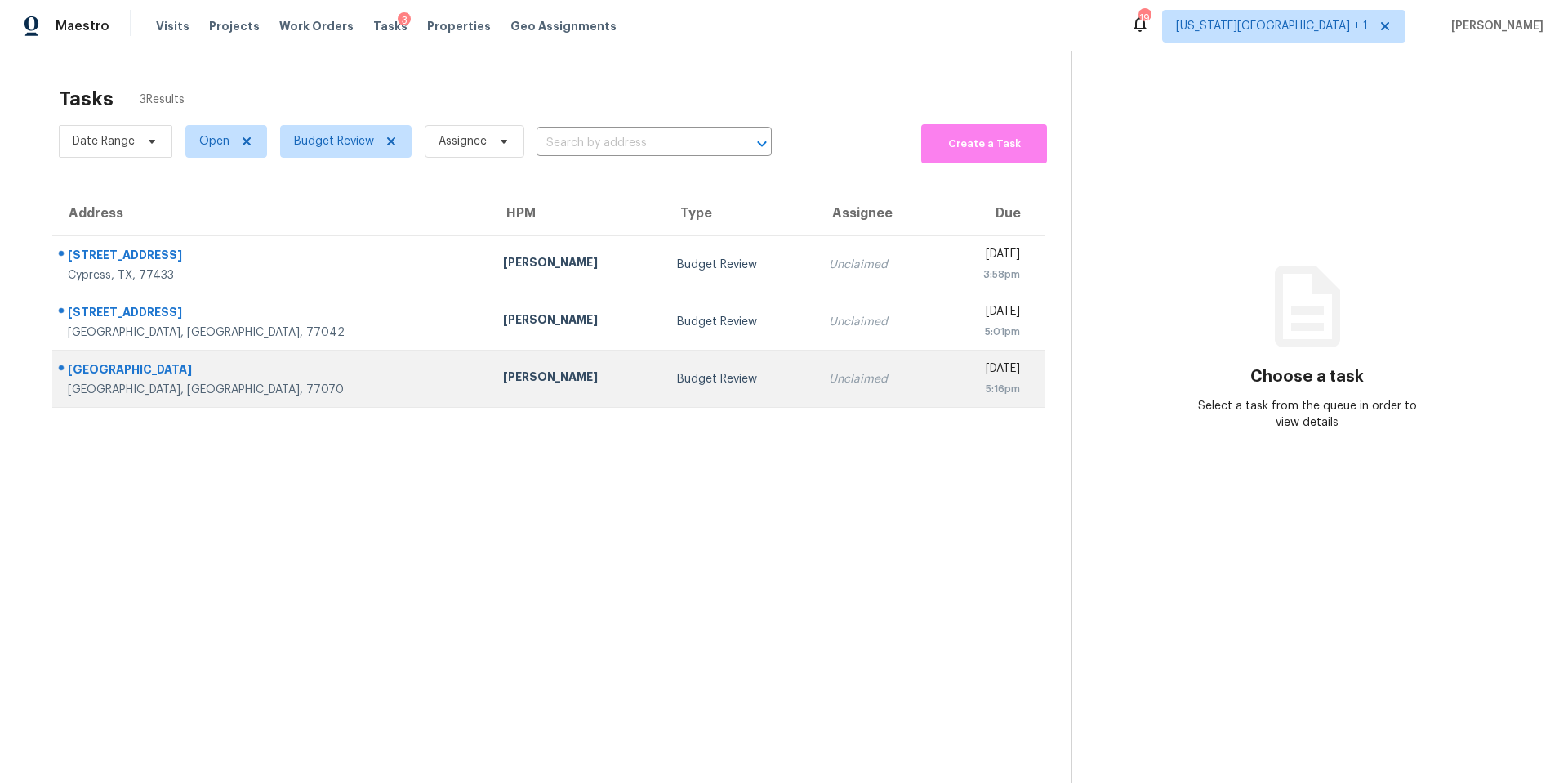
click at [490, 366] on td "Joseph Wolfe" at bounding box center [577, 379] width 173 height 57
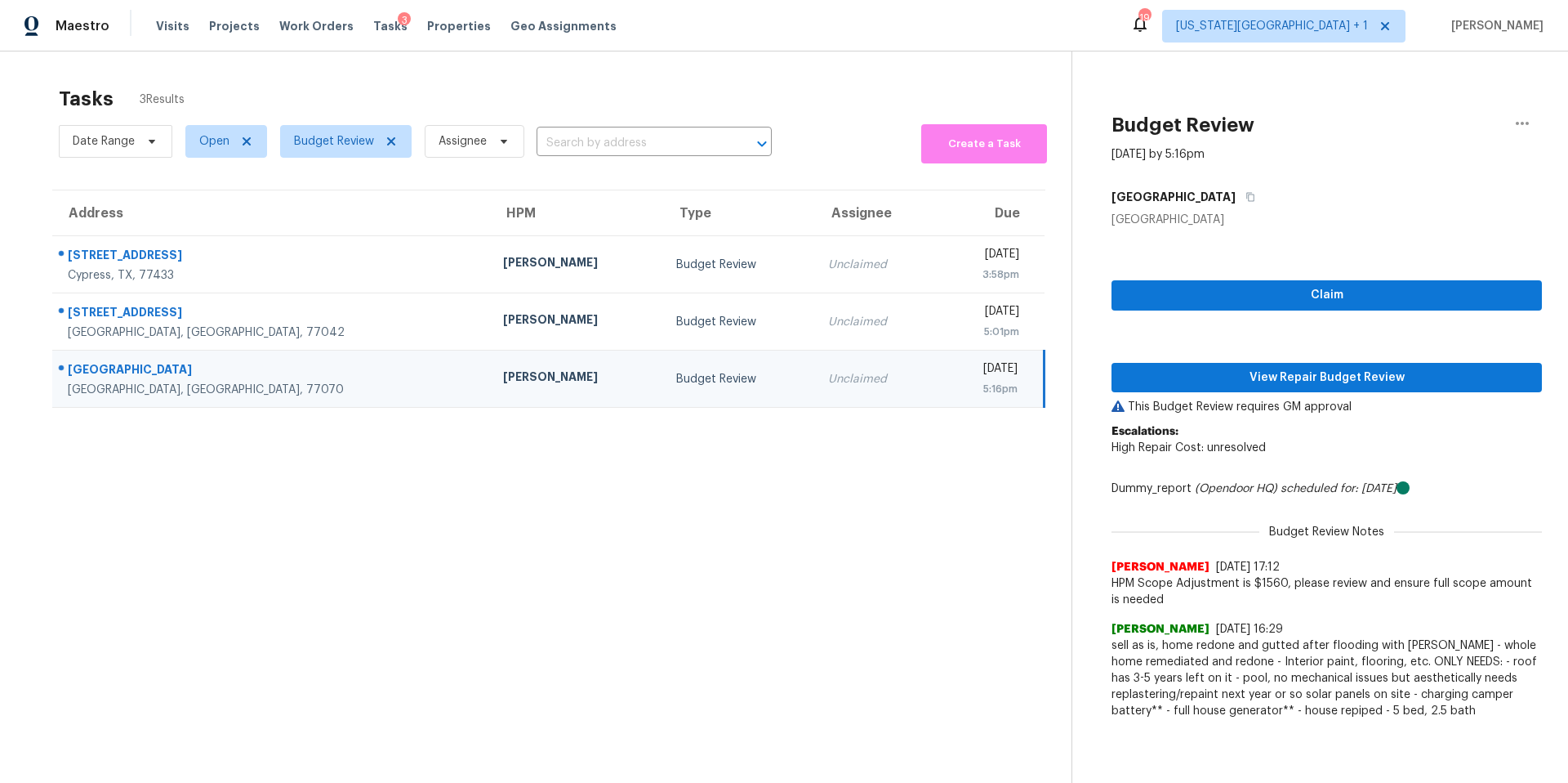
click at [503, 378] on div "Joseph Wolfe" at bounding box center [577, 379] width 147 height 21
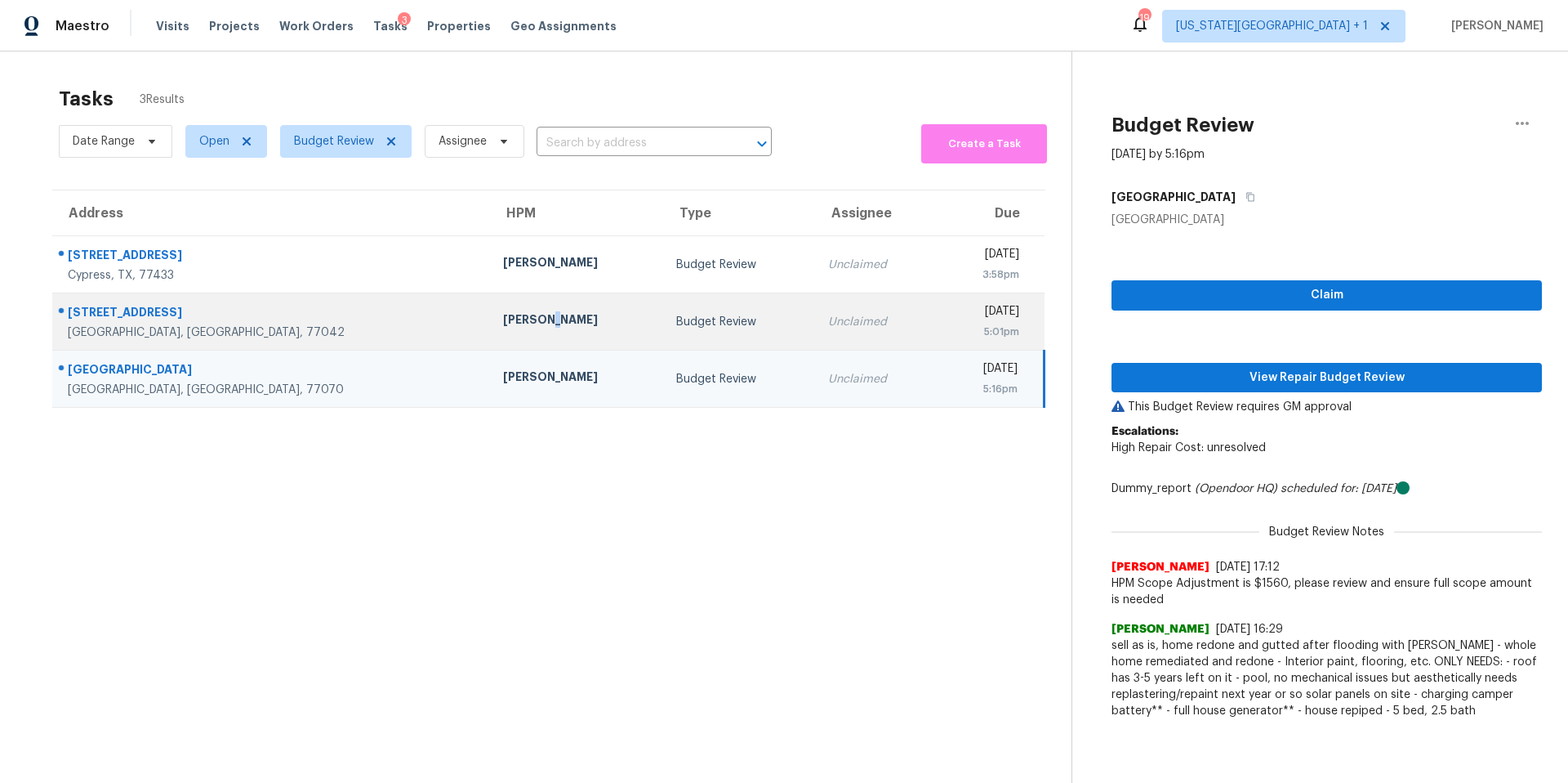
click at [503, 315] on div "Maria Zakharnitskaia" at bounding box center [577, 322] width 147 height 21
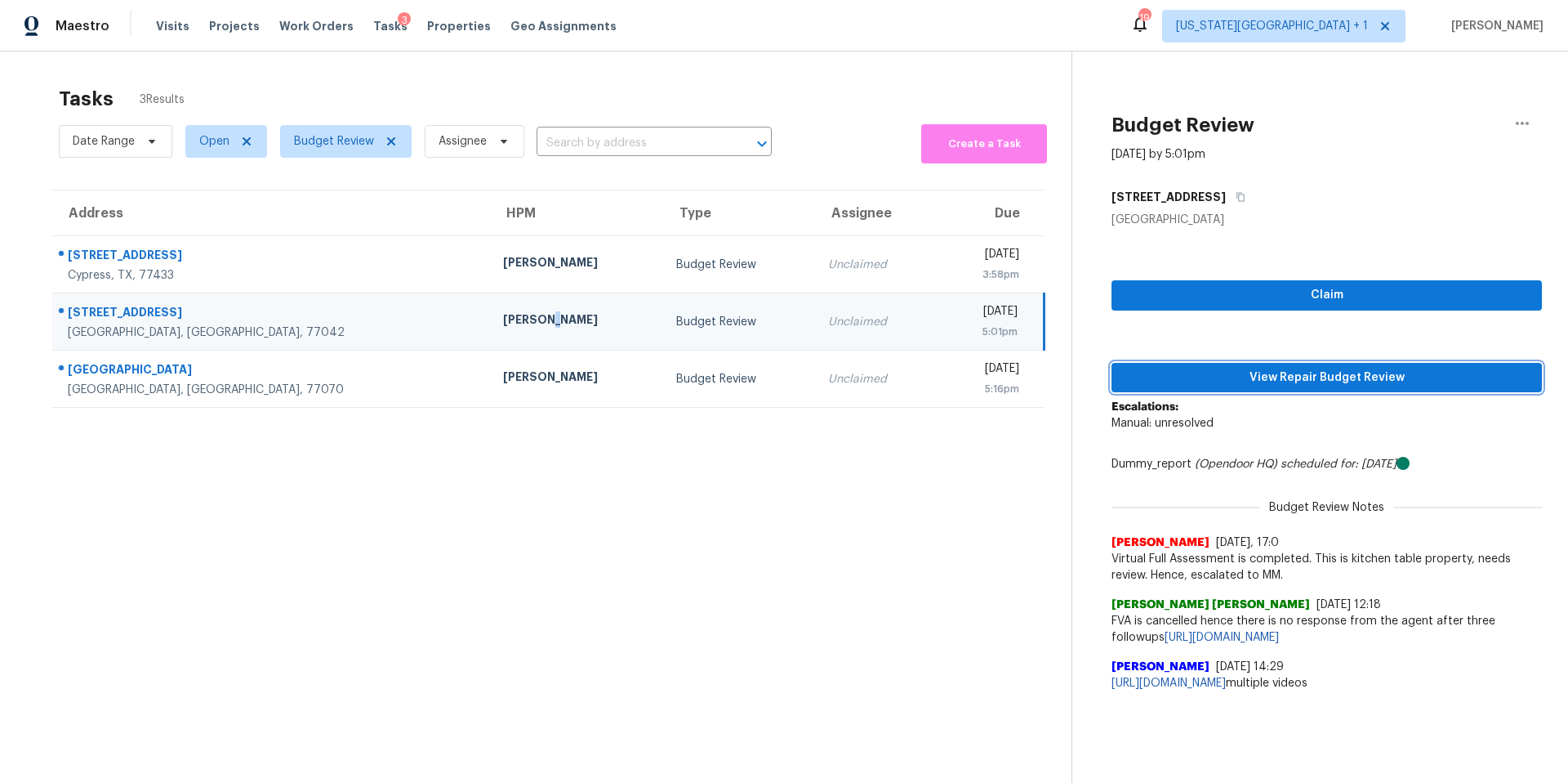
click at [1205, 372] on span "View Repair Budget Review" at bounding box center [1327, 378] width 404 height 21
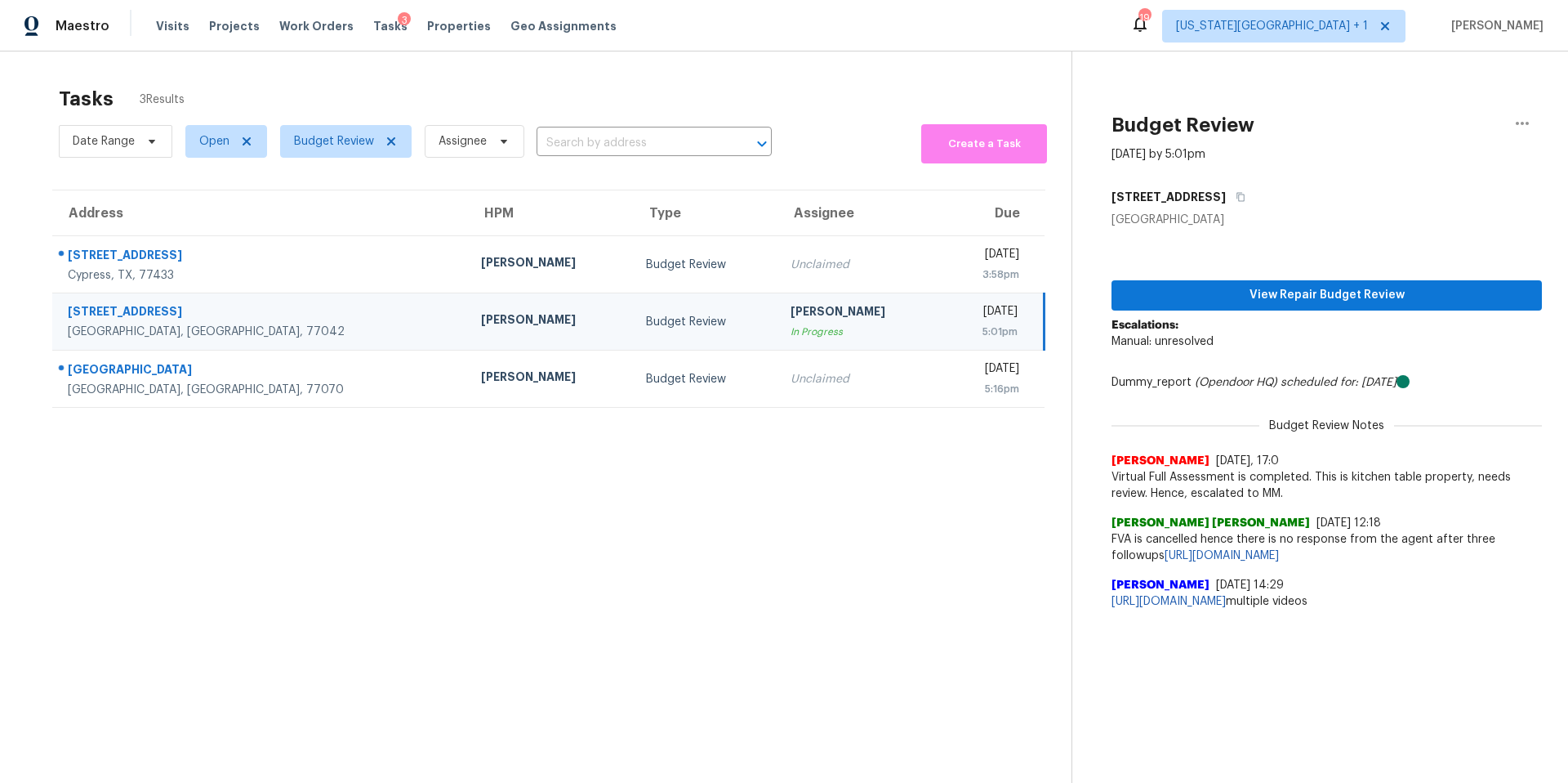
click at [291, 329] on div "Houston, TX, 77042" at bounding box center [261, 331] width 387 height 16
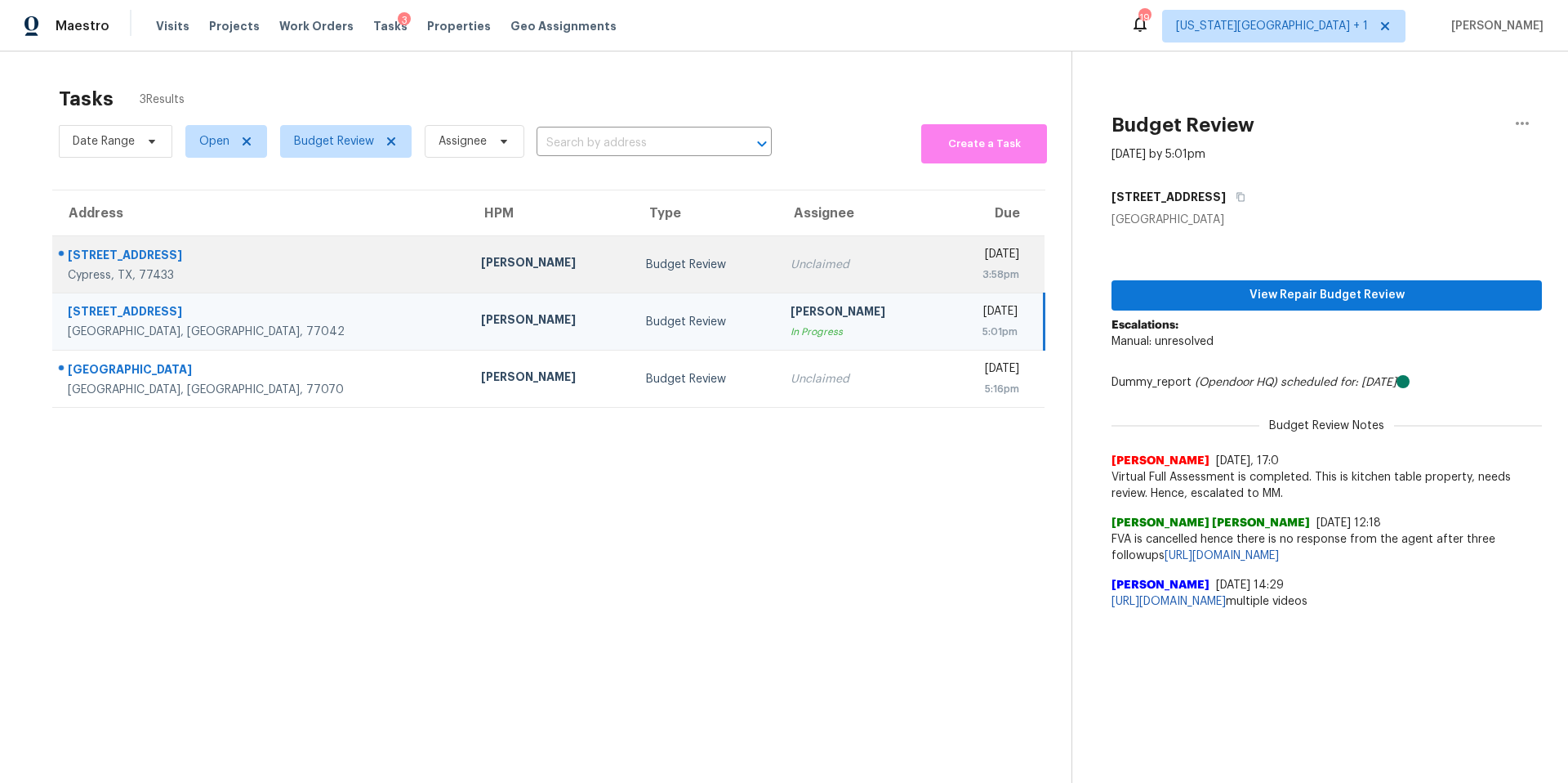
click at [481, 264] on div "Maria Zakharnitskaia" at bounding box center [550, 265] width 139 height 21
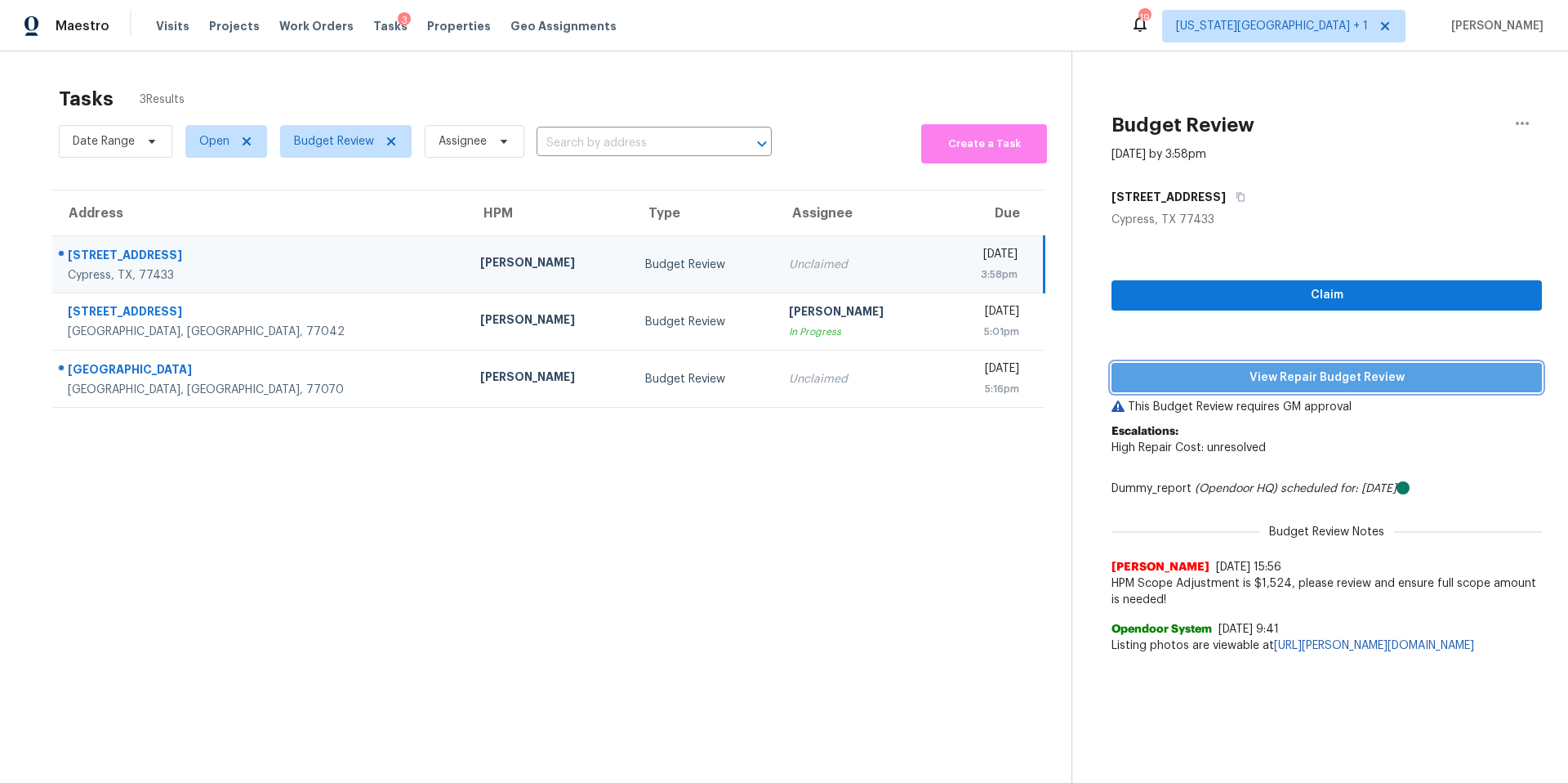
click at [1147, 375] on span "View Repair Budget Review" at bounding box center [1327, 378] width 404 height 21
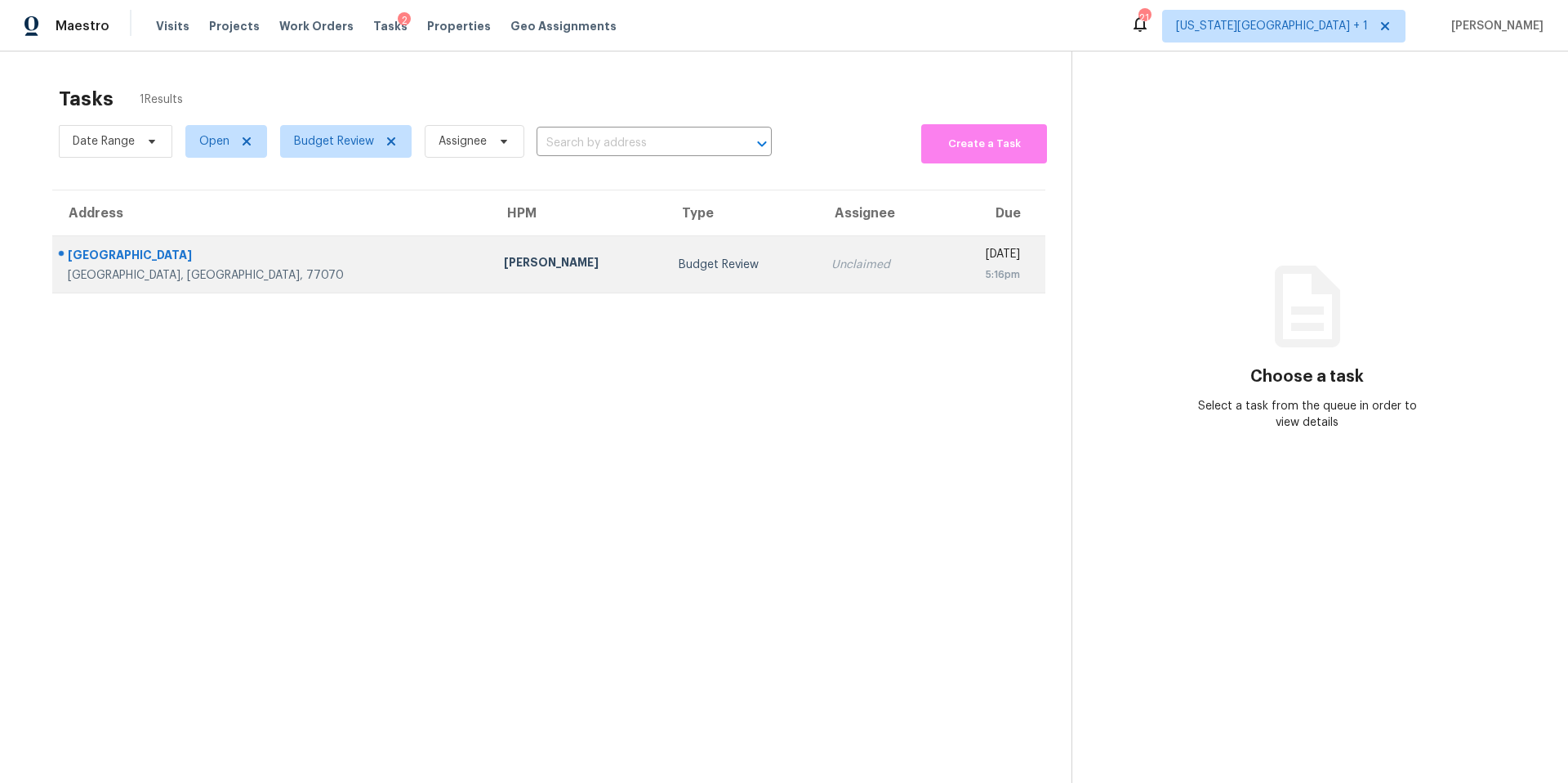
click at [504, 266] on div "[PERSON_NAME]" at bounding box center [578, 265] width 148 height 21
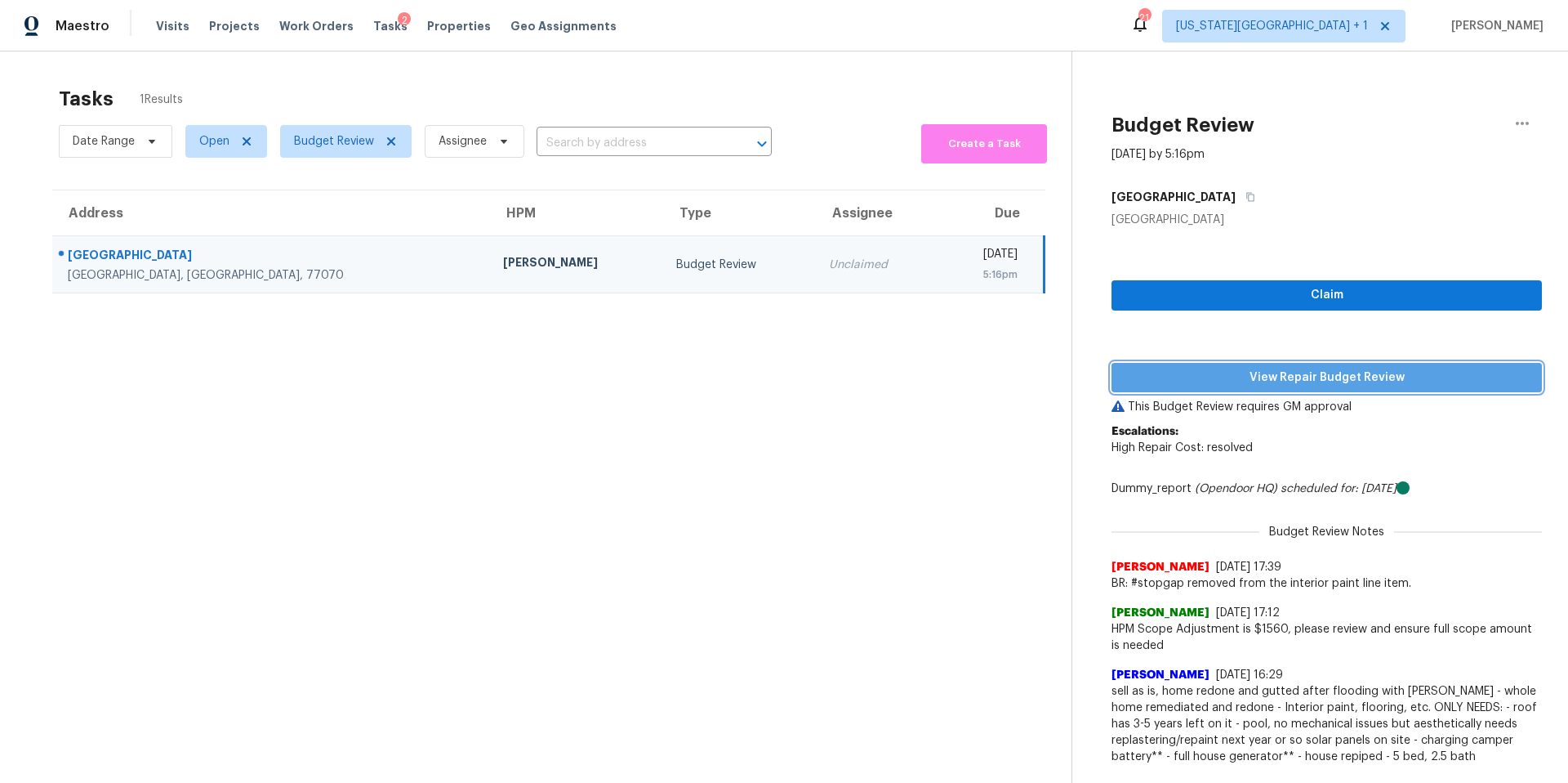
click at [1179, 388] on button "View Repair Budget Review" at bounding box center [1327, 378] width 430 height 30
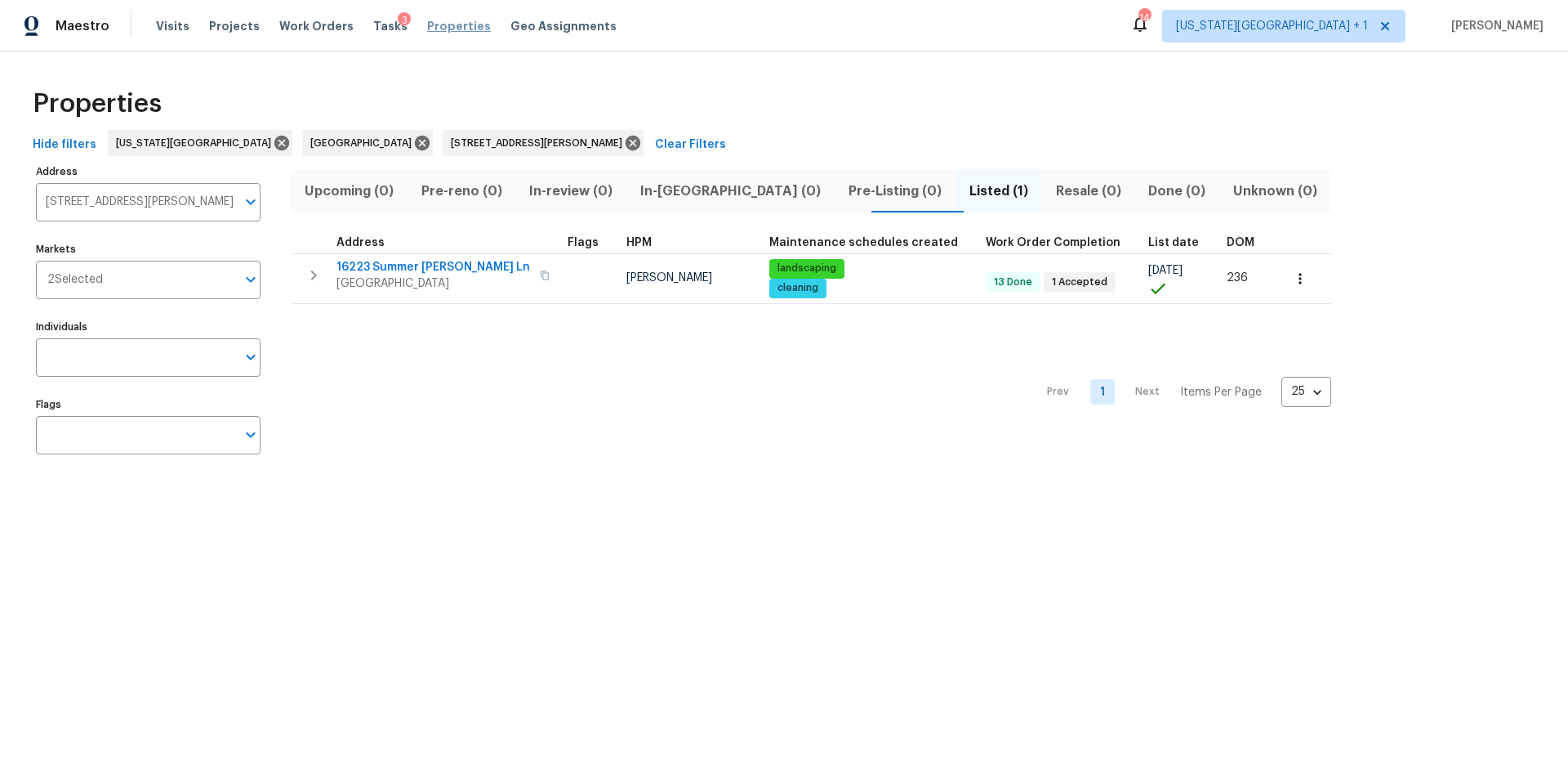
click at [432, 24] on span "Properties" at bounding box center [459, 26] width 64 height 16
click at [624, 141] on icon at bounding box center [633, 142] width 18 height 18
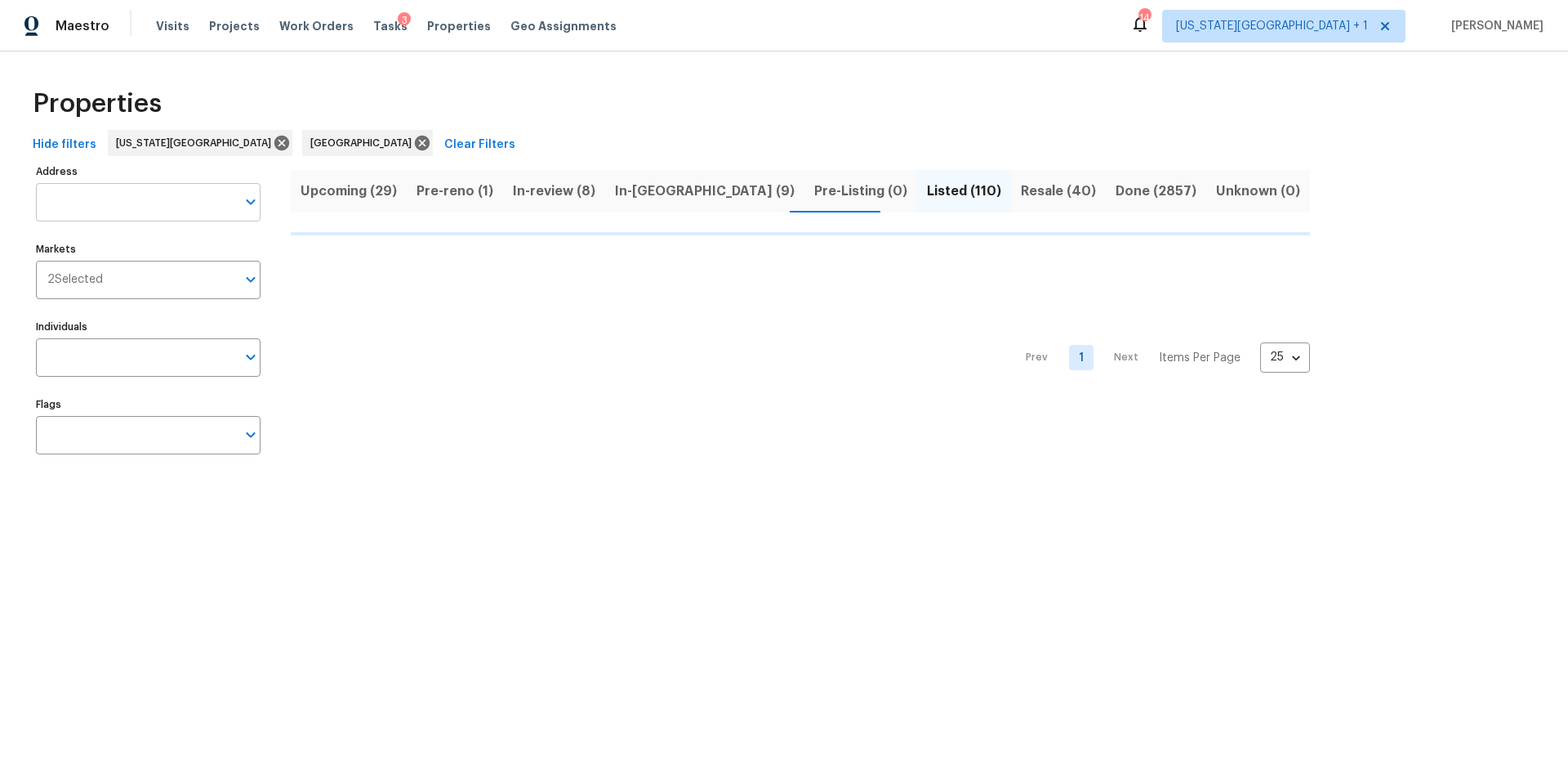
click at [127, 205] on input "Address" at bounding box center [136, 202] width 200 height 39
type input "9624"
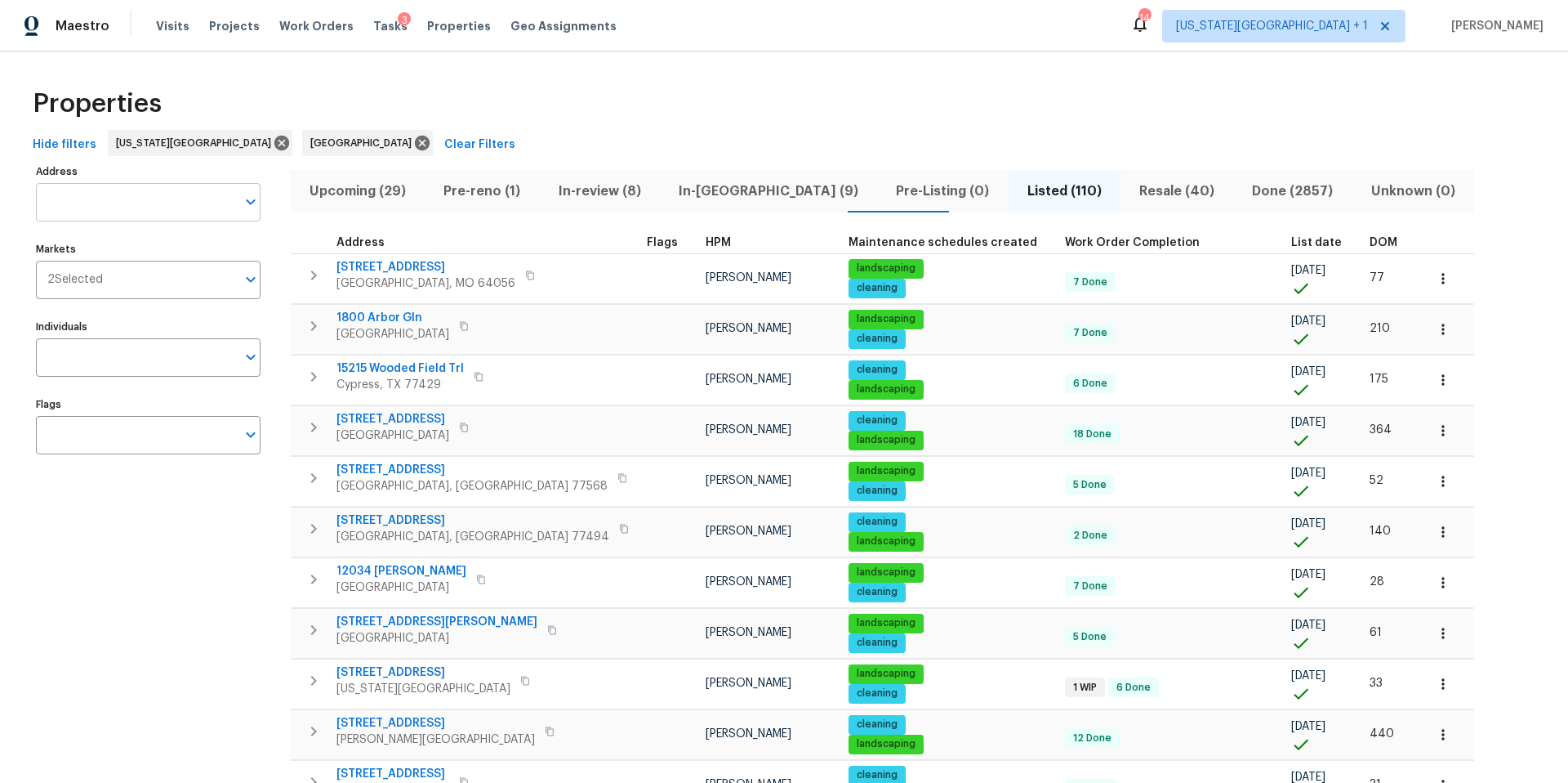
click at [112, 205] on input "Address" at bounding box center [136, 202] width 200 height 39
type input "9624 ditman way"
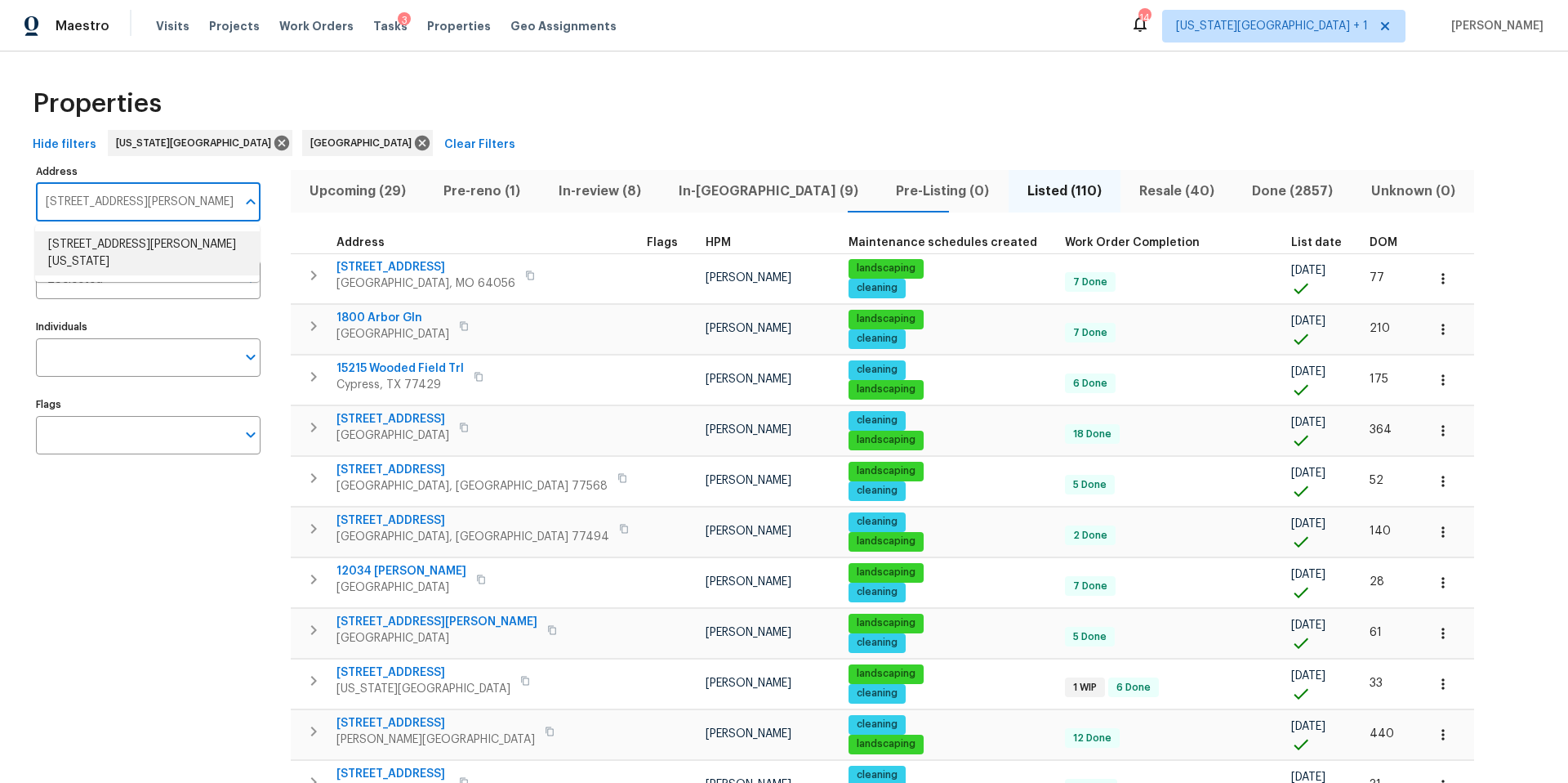
click at [114, 246] on li "9624 Ditman Way Kansas City MO 64134" at bounding box center [147, 253] width 225 height 44
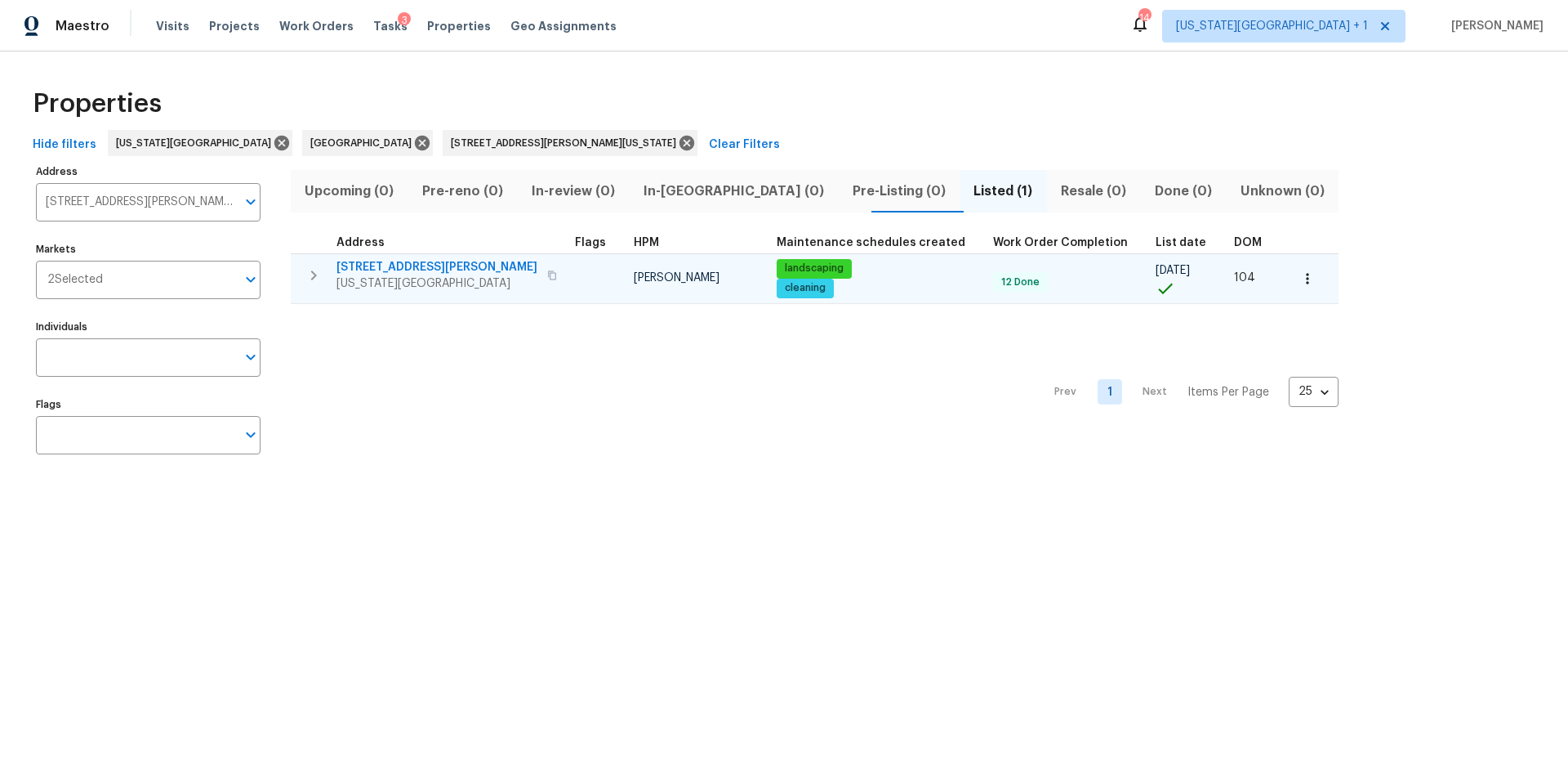
click at [351, 271] on span "[STREET_ADDRESS][PERSON_NAME]" at bounding box center [436, 266] width 201 height 16
click at [1300, 275] on icon "button" at bounding box center [1308, 279] width 16 height 16
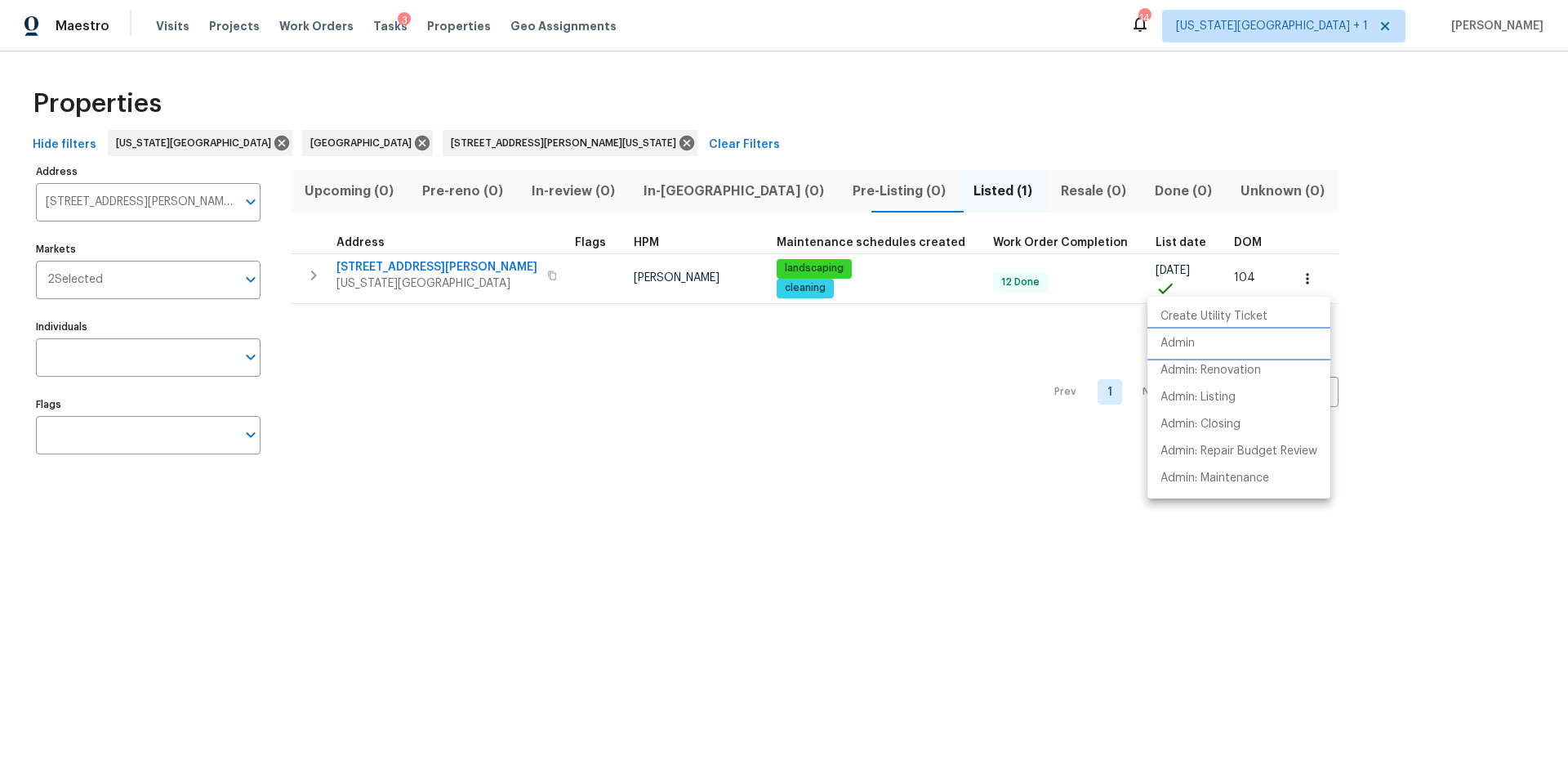
click at [1184, 341] on p "Admin" at bounding box center [1178, 344] width 34 height 17
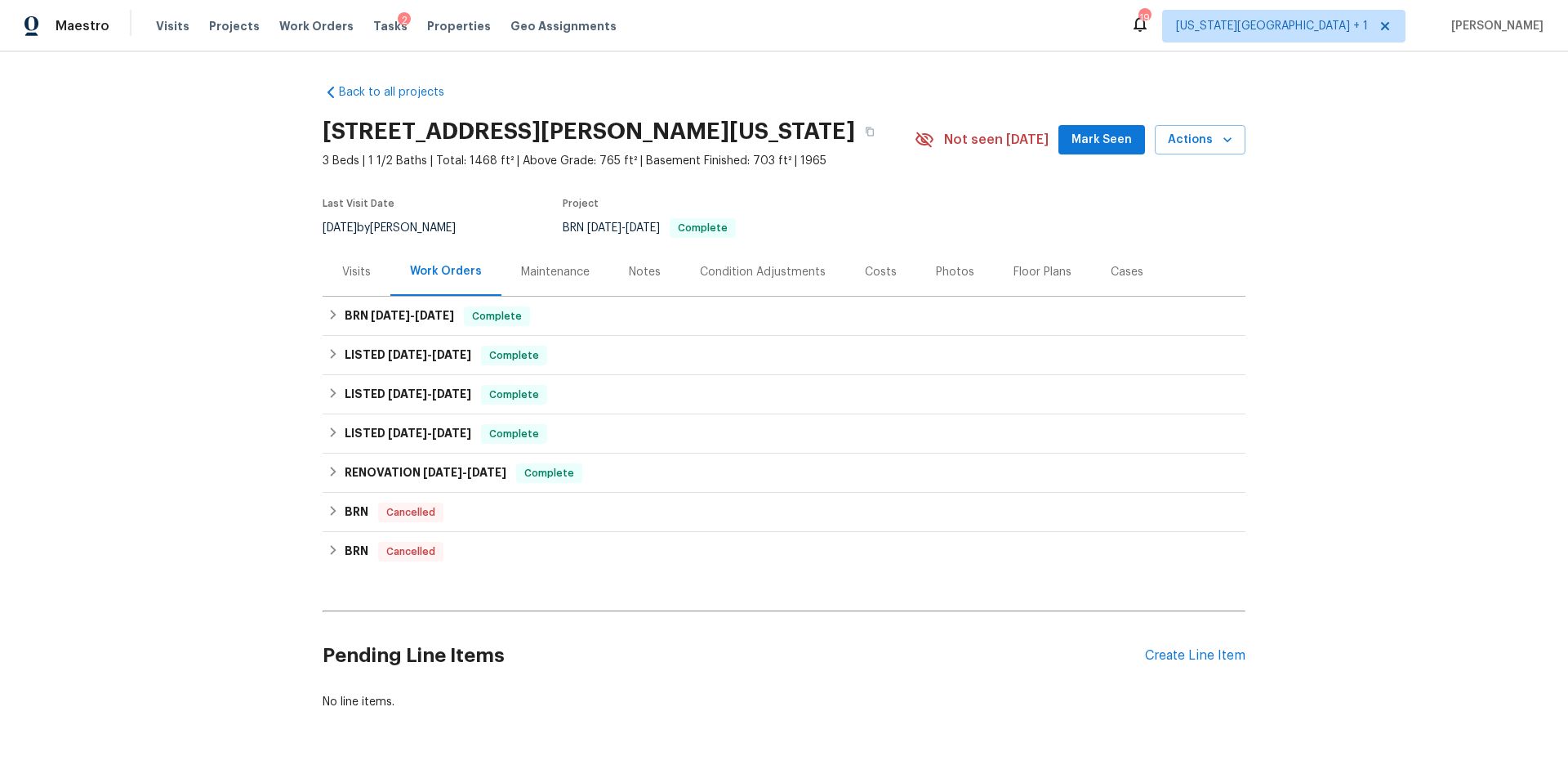
click at [347, 276] on div "Visits" at bounding box center [356, 272] width 28 height 16
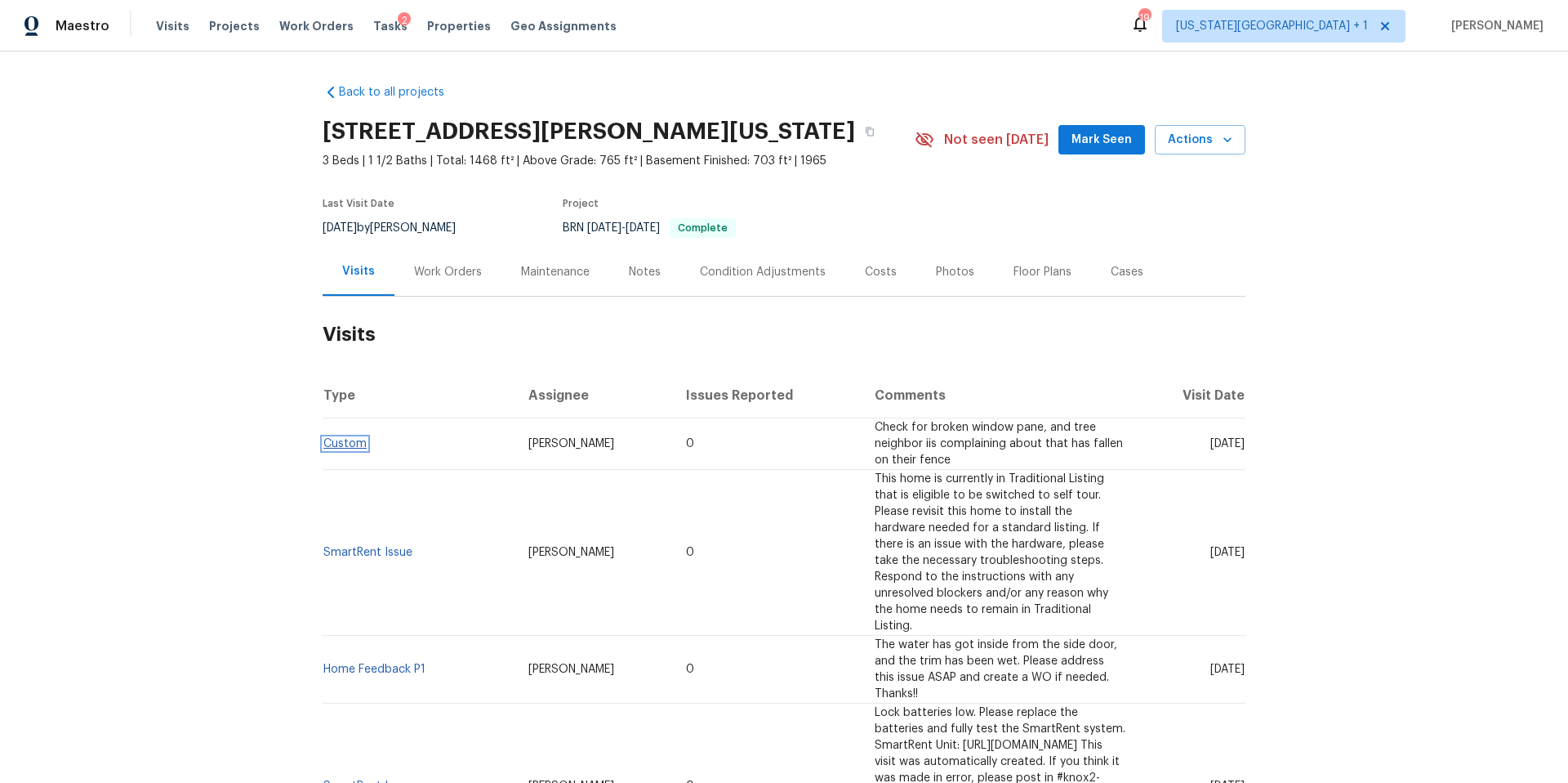
click at [335, 442] on link "Custom" at bounding box center [345, 443] width 43 height 11
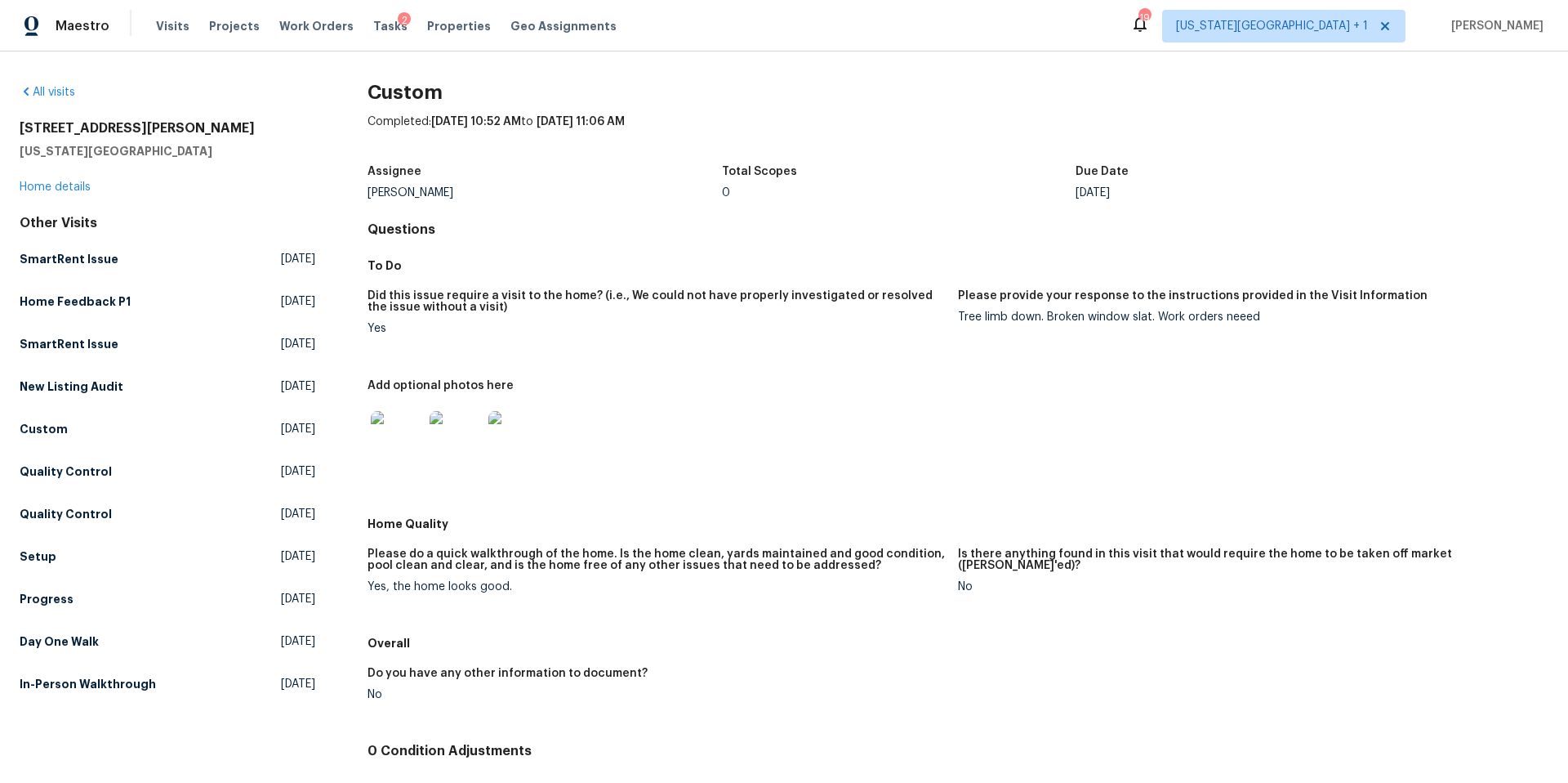
click at [399, 441] on img at bounding box center [397, 437] width 53 height 53
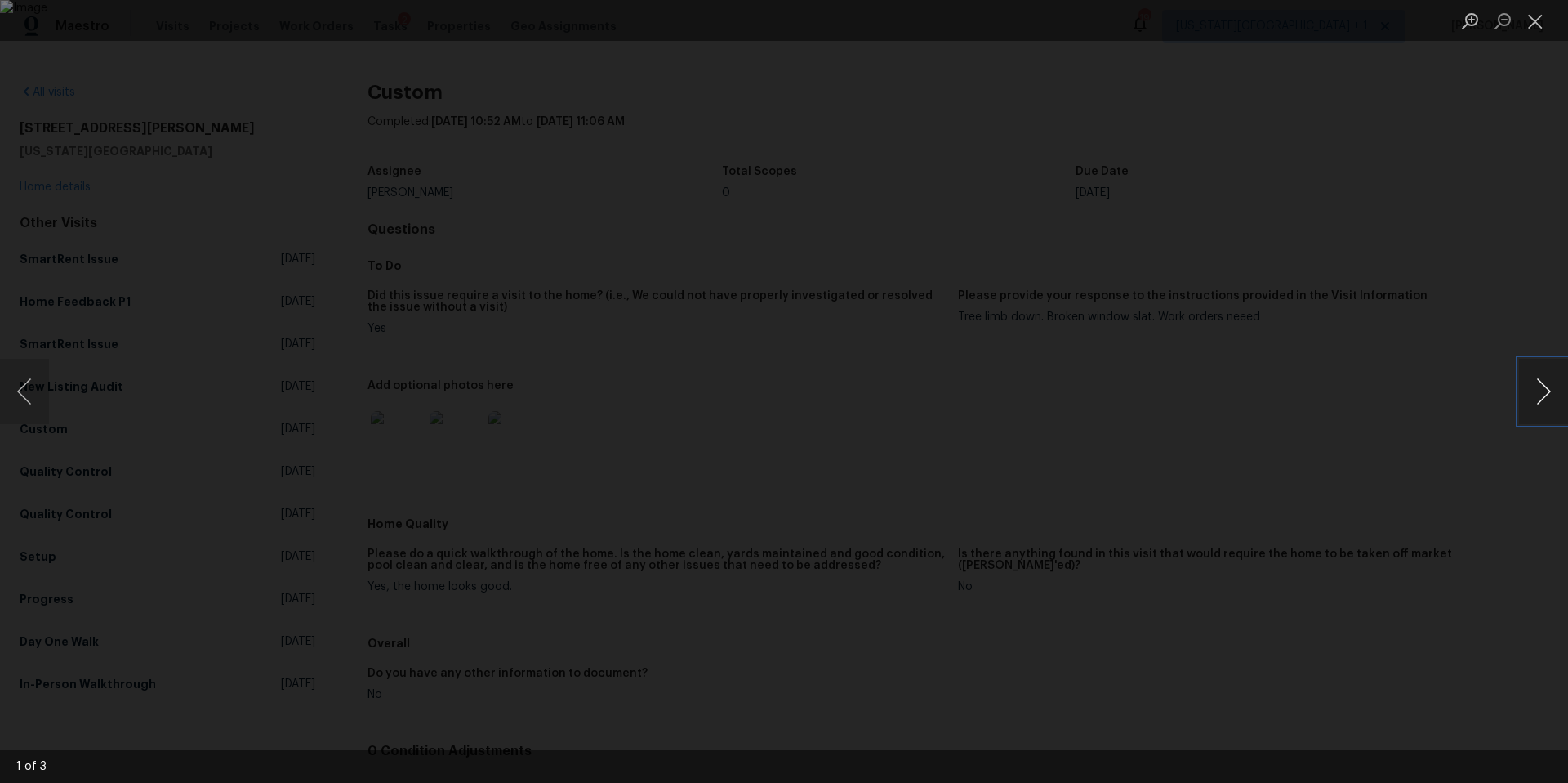
click at [1545, 396] on button "Next image" at bounding box center [1544, 392] width 49 height 66
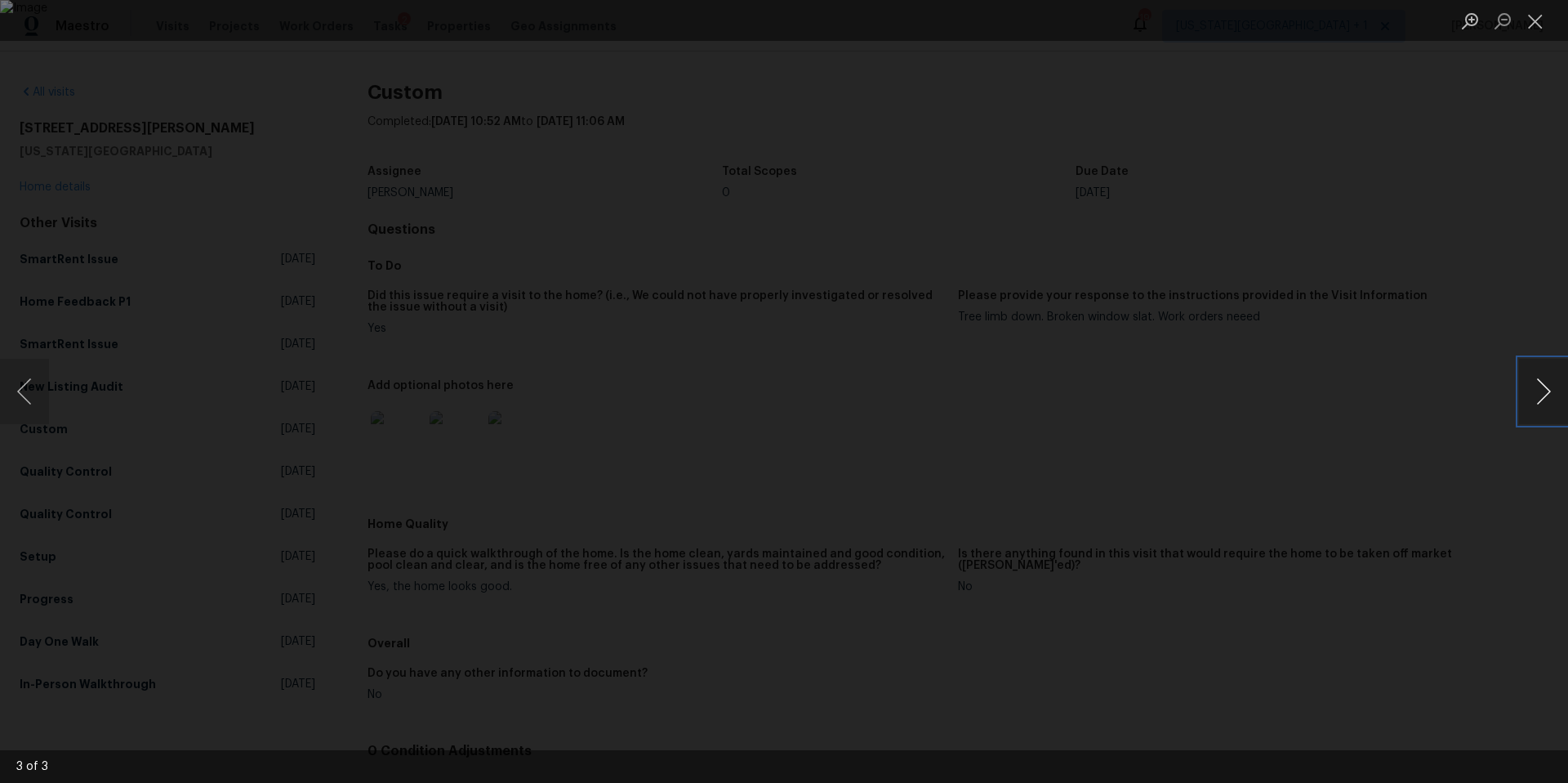
click at [1545, 396] on button "Next image" at bounding box center [1544, 392] width 49 height 66
click at [1537, 392] on button "Next image" at bounding box center [1544, 392] width 49 height 66
click at [1365, 404] on div "Lightbox" at bounding box center [784, 392] width 1568 height 783
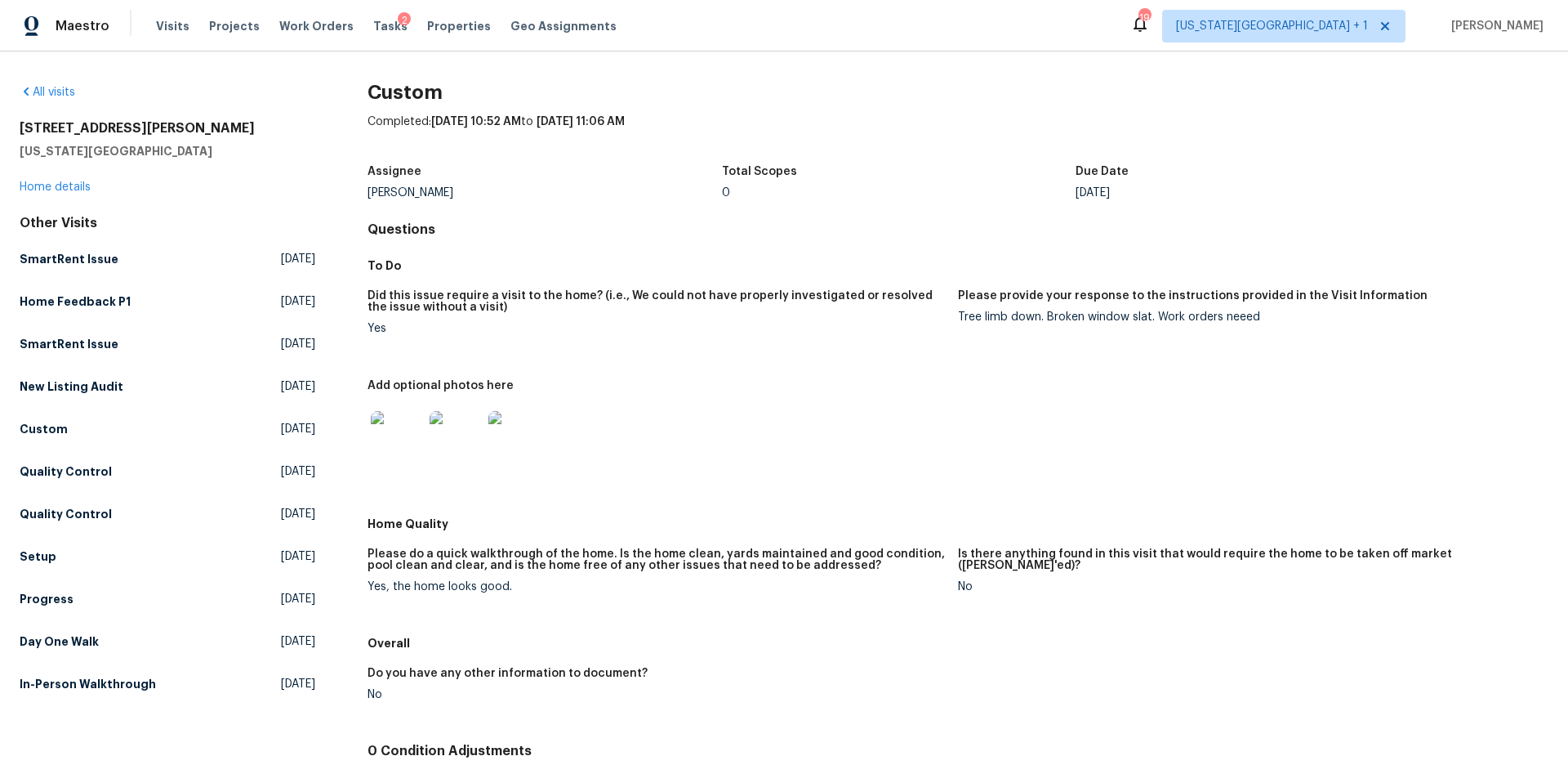
click at [64, 180] on div "[STREET_ADDRESS][PERSON_NAME][US_STATE] Home details" at bounding box center [167, 157] width 296 height 75
click at [63, 186] on link "Home details" at bounding box center [55, 186] width 71 height 11
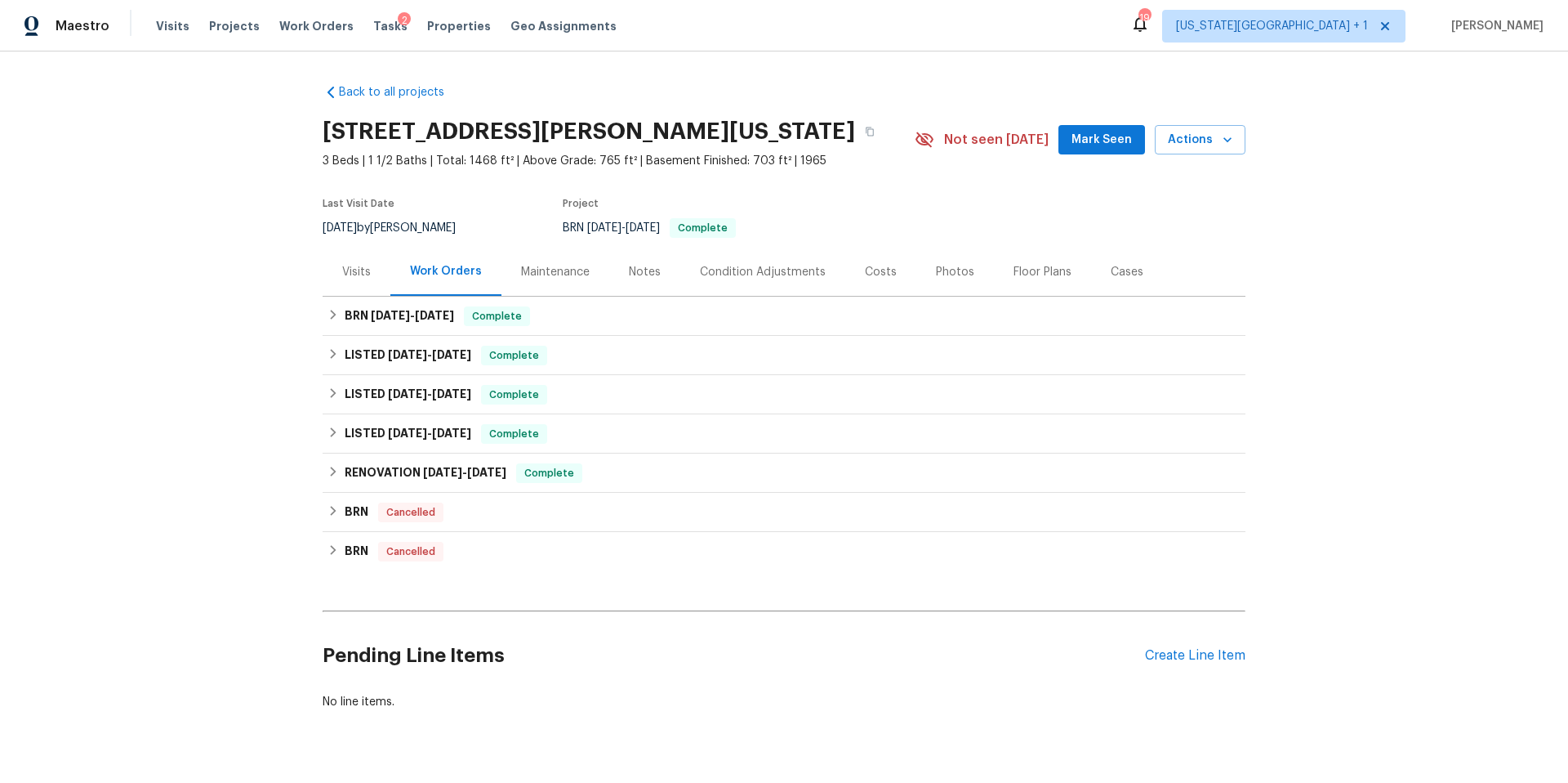
click at [958, 261] on div "Photos" at bounding box center [955, 272] width 78 height 48
